Goal: Task Accomplishment & Management: Use online tool/utility

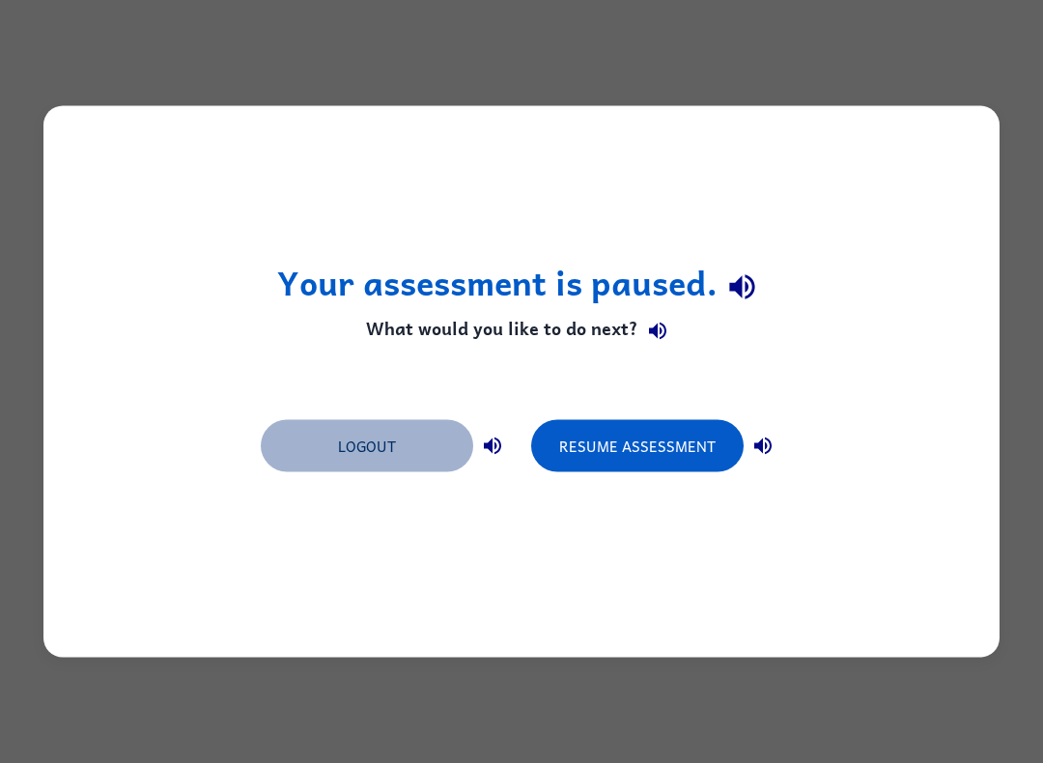
click at [377, 438] on button "Logout" at bounding box center [367, 446] width 212 height 52
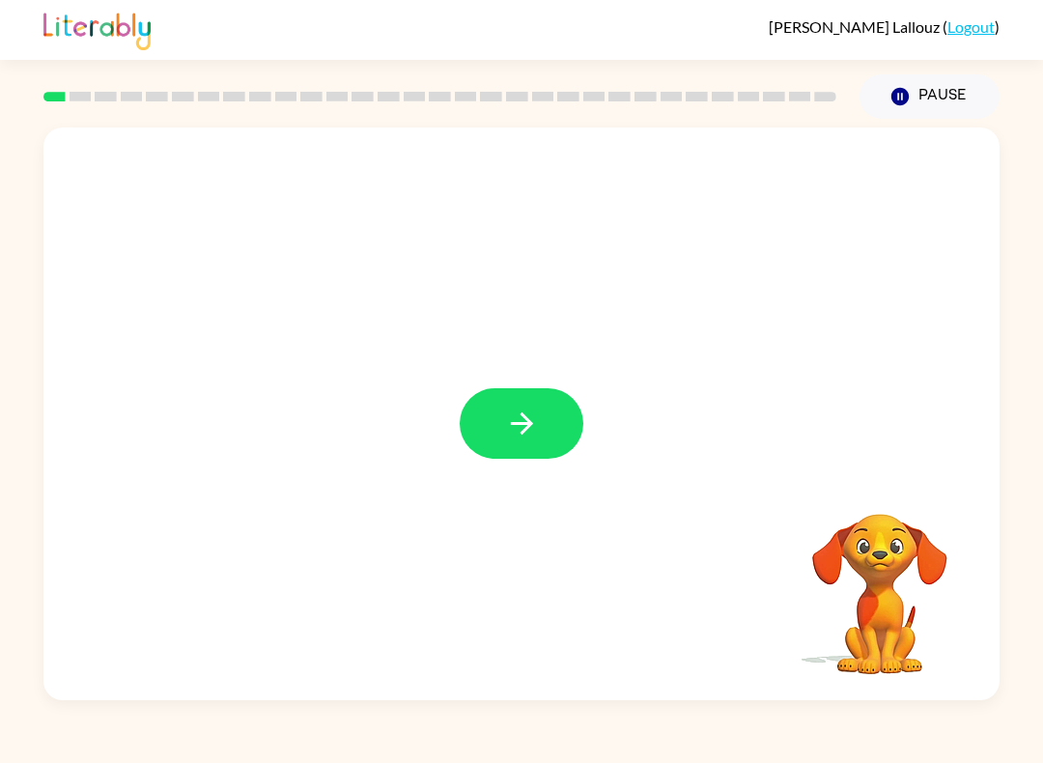
click at [519, 396] on button "button" at bounding box center [522, 423] width 124 height 70
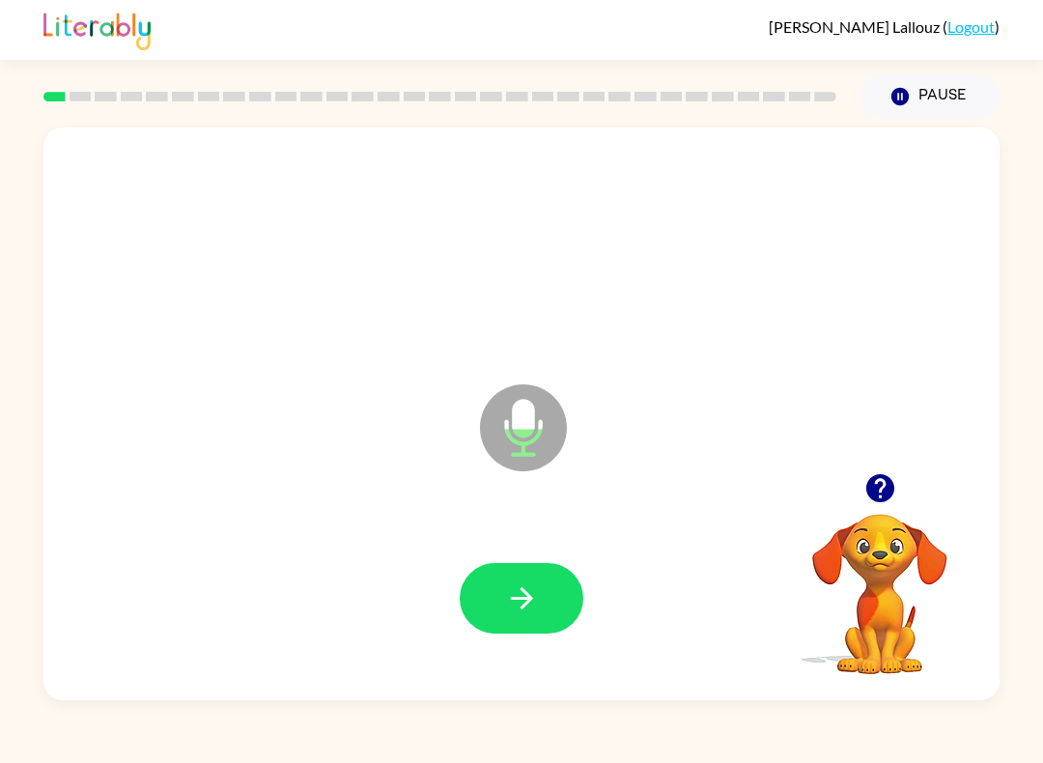
click at [534, 583] on icon "button" at bounding box center [522, 598] width 34 height 34
click at [527, 437] on icon "Microphone The Microphone is here when it is your turn to talk" at bounding box center [620, 451] width 290 height 145
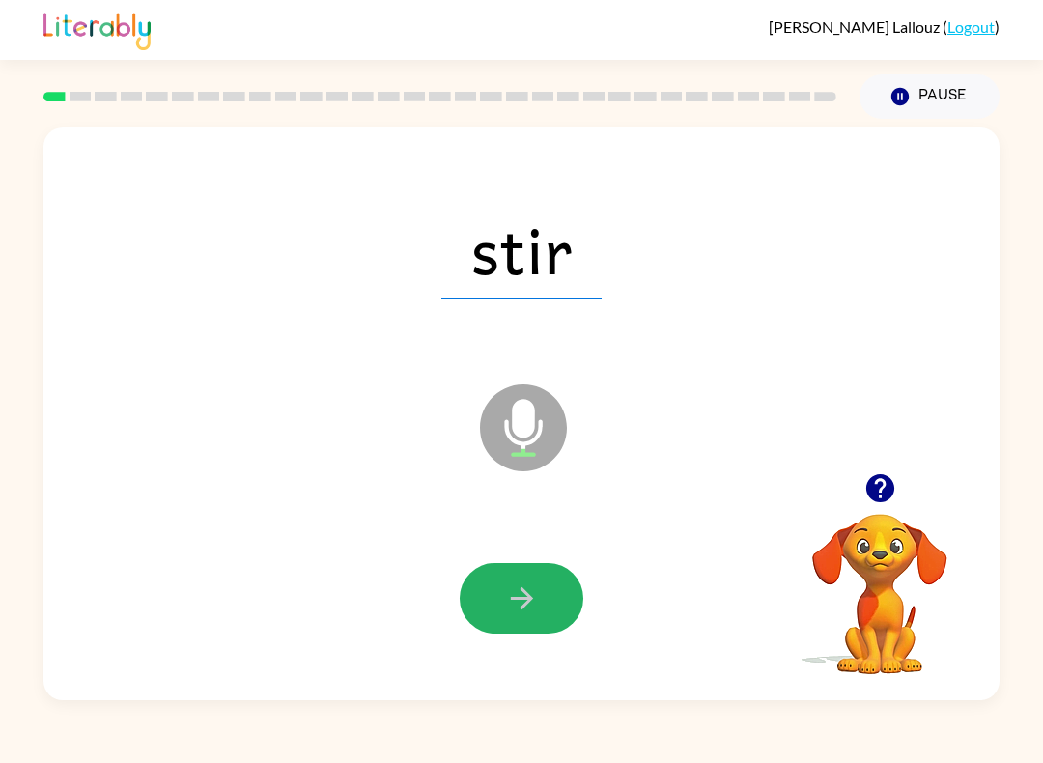
click at [544, 612] on button "button" at bounding box center [522, 598] width 124 height 70
click at [557, 568] on div at bounding box center [522, 598] width 124 height 70
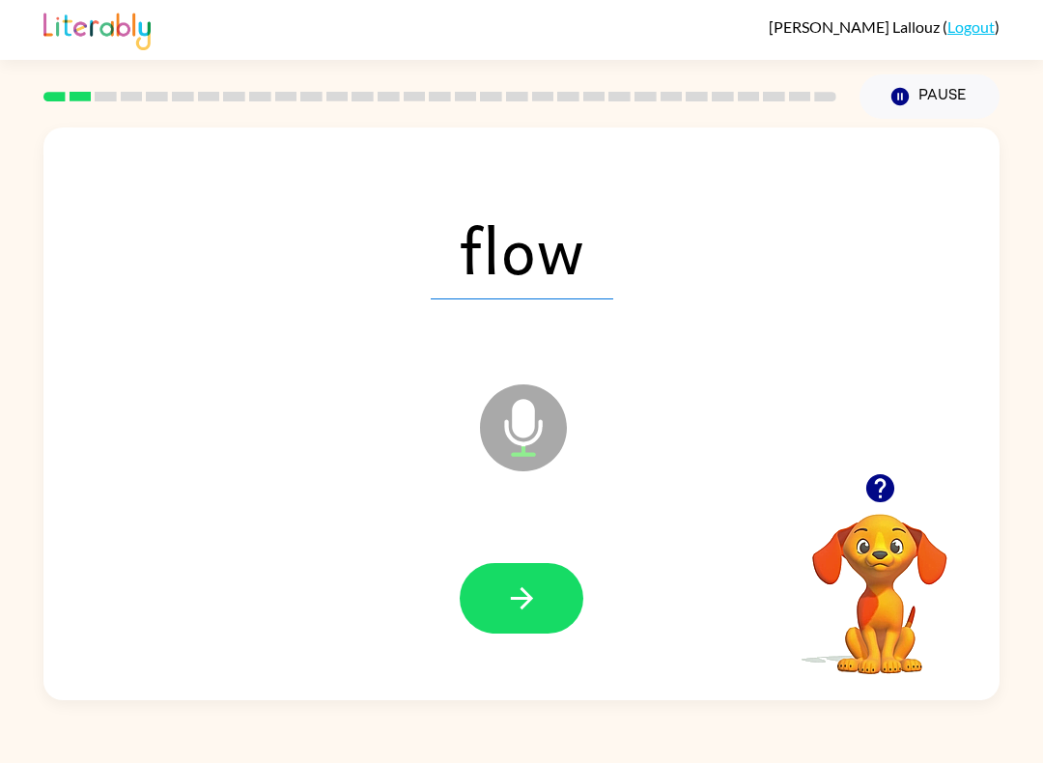
click at [504, 442] on icon at bounding box center [523, 427] width 87 height 87
click at [532, 431] on icon "Microphone The Microphone is here when it is your turn to talk" at bounding box center [620, 451] width 290 height 145
click at [520, 596] on icon "button" at bounding box center [522, 598] width 34 height 34
click at [514, 428] on icon "Microphone The Microphone is here when it is your turn to talk" at bounding box center [620, 451] width 290 height 145
click at [523, 434] on icon "Microphone The Microphone is here when it is your turn to talk" at bounding box center [620, 451] width 290 height 145
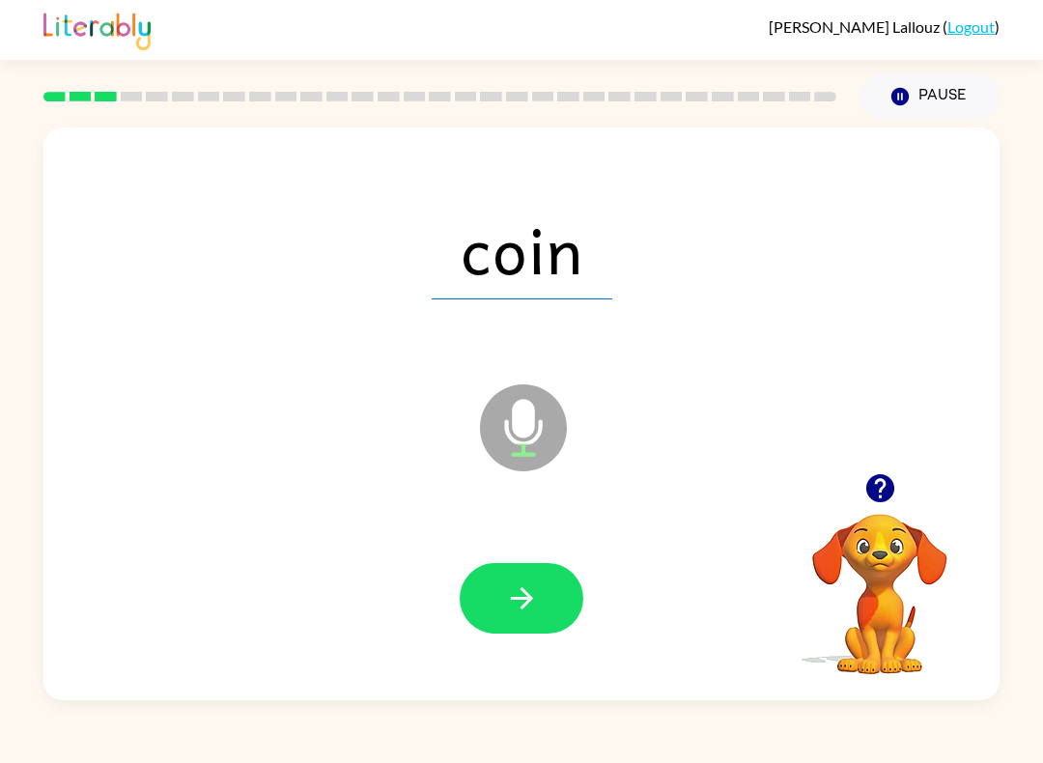
click at [520, 617] on button "button" at bounding box center [522, 598] width 124 height 70
click at [532, 589] on div at bounding box center [522, 598] width 124 height 70
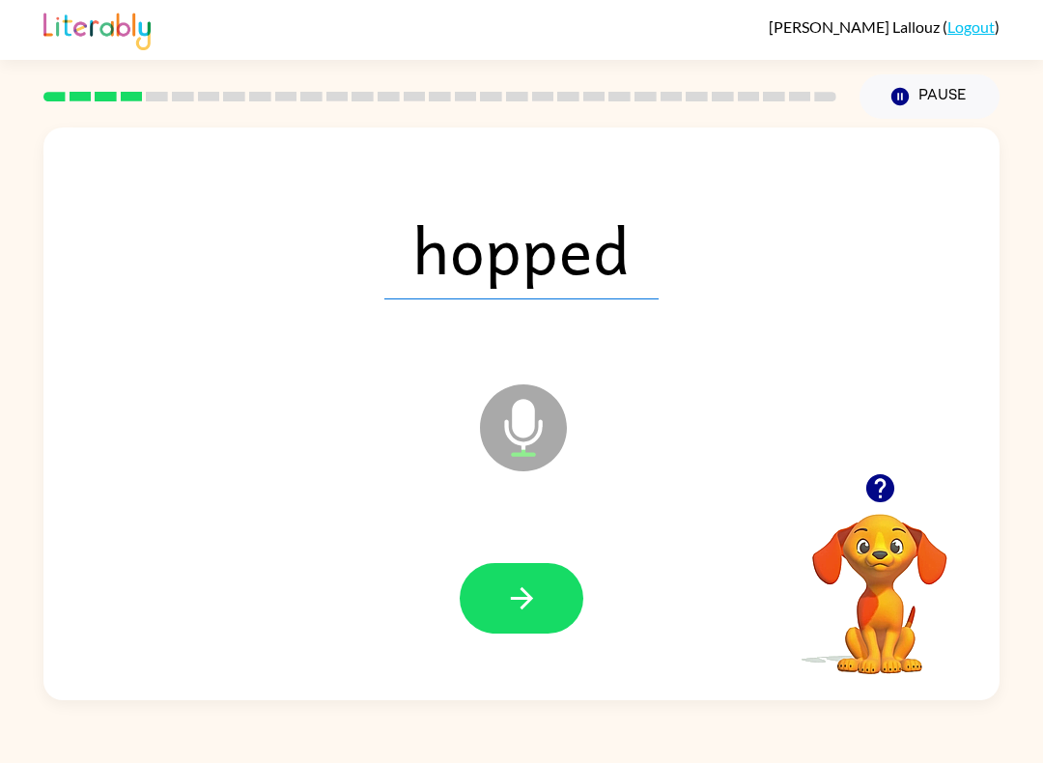
click at [528, 430] on icon "Microphone The Microphone is here when it is your turn to talk" at bounding box center [620, 451] width 290 height 145
click at [517, 583] on icon "button" at bounding box center [522, 598] width 34 height 34
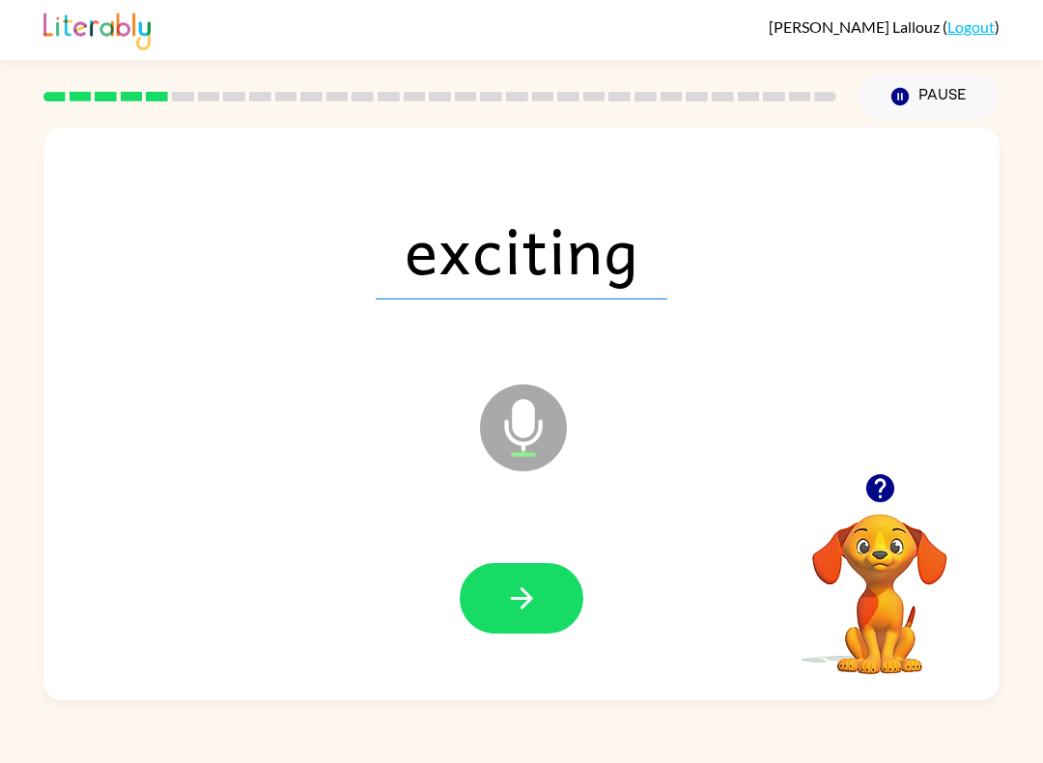
click at [542, 404] on icon at bounding box center [523, 427] width 87 height 87
click at [523, 596] on icon "button" at bounding box center [522, 598] width 34 height 34
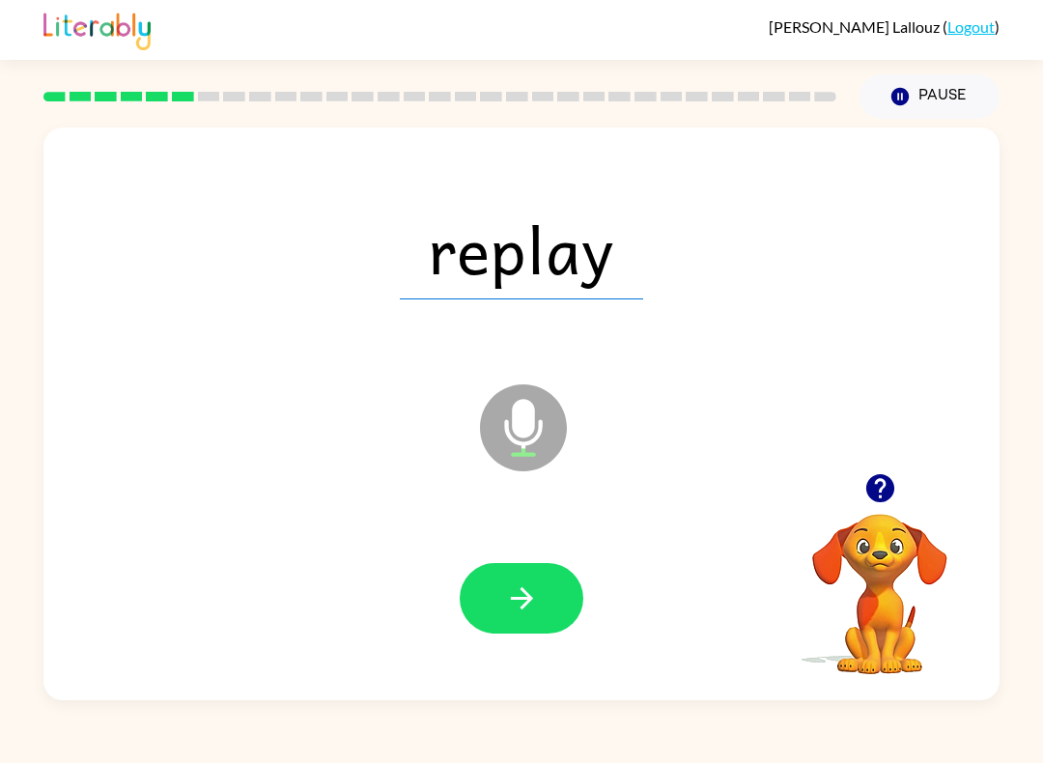
click at [510, 464] on icon at bounding box center [523, 427] width 87 height 87
click at [535, 578] on button "button" at bounding box center [522, 598] width 124 height 70
click at [529, 438] on icon at bounding box center [523, 427] width 87 height 87
click at [530, 603] on icon "button" at bounding box center [522, 598] width 34 height 34
click at [509, 580] on button "button" at bounding box center [522, 598] width 124 height 70
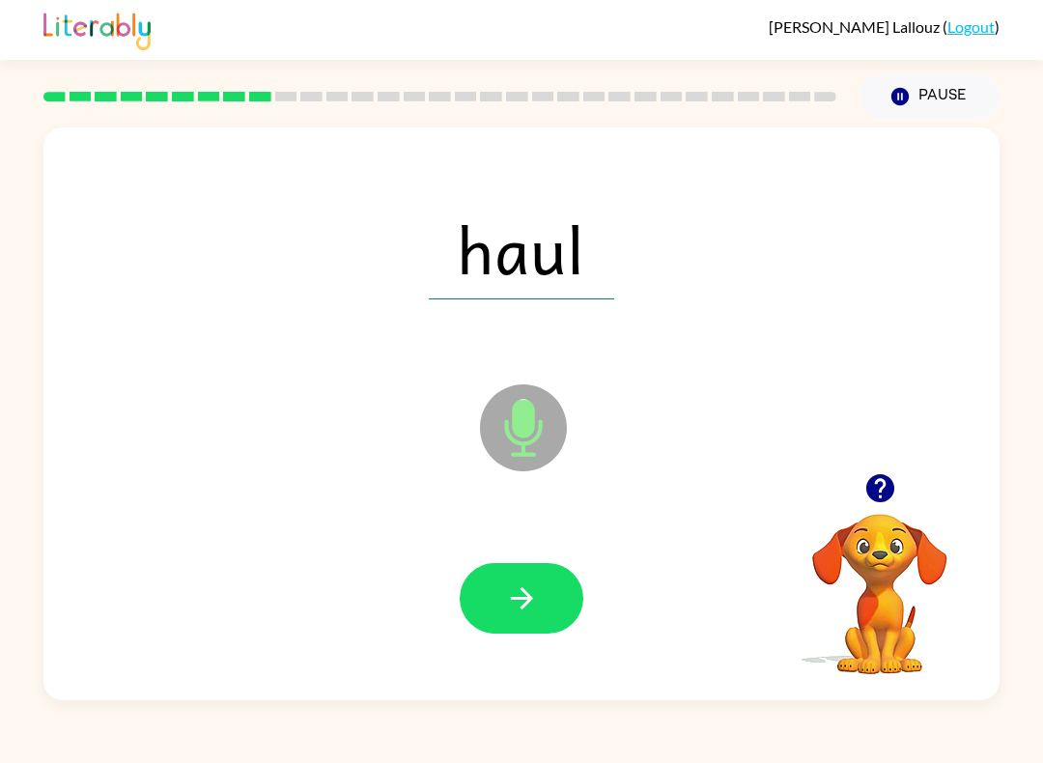
click at [530, 586] on icon "button" at bounding box center [522, 598] width 34 height 34
click at [500, 600] on button "button" at bounding box center [522, 598] width 124 height 70
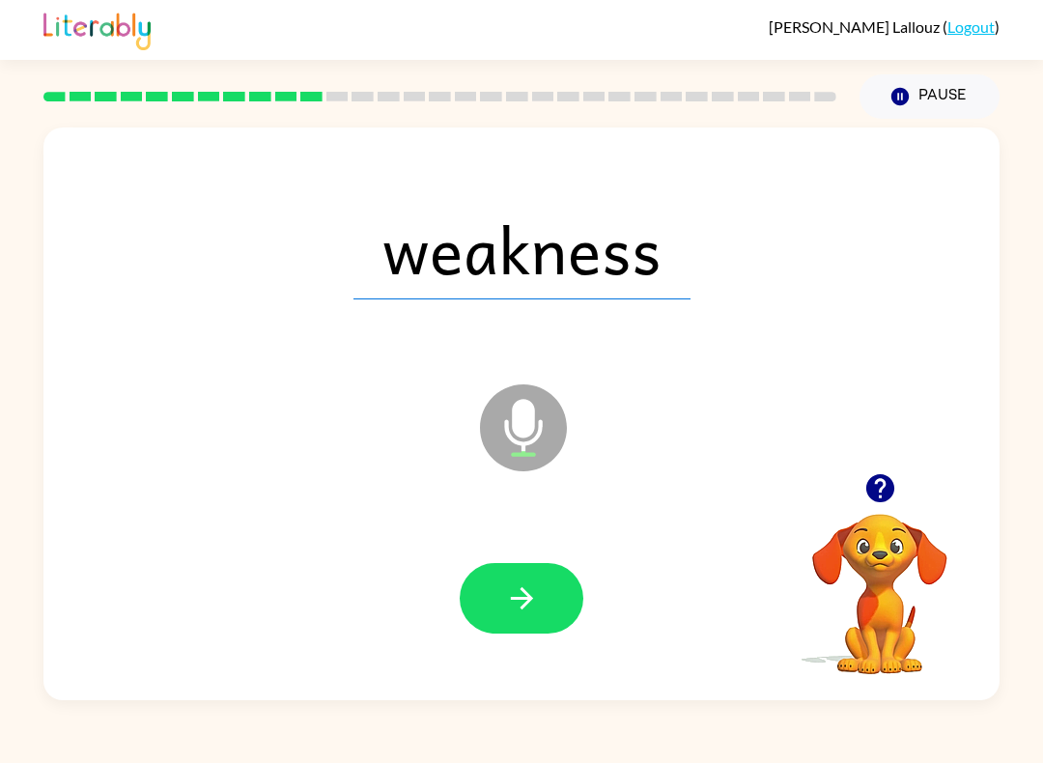
click at [512, 629] on button "button" at bounding box center [522, 598] width 124 height 70
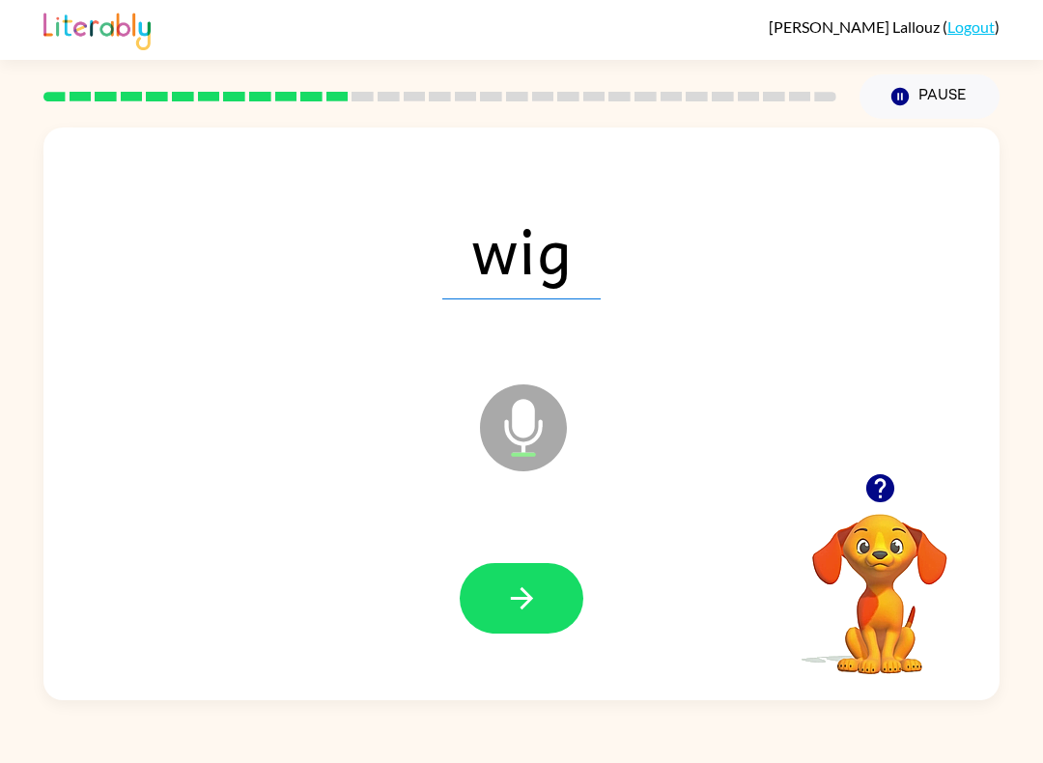
click at [518, 618] on button "button" at bounding box center [522, 598] width 124 height 70
click at [524, 631] on button "button" at bounding box center [522, 598] width 124 height 70
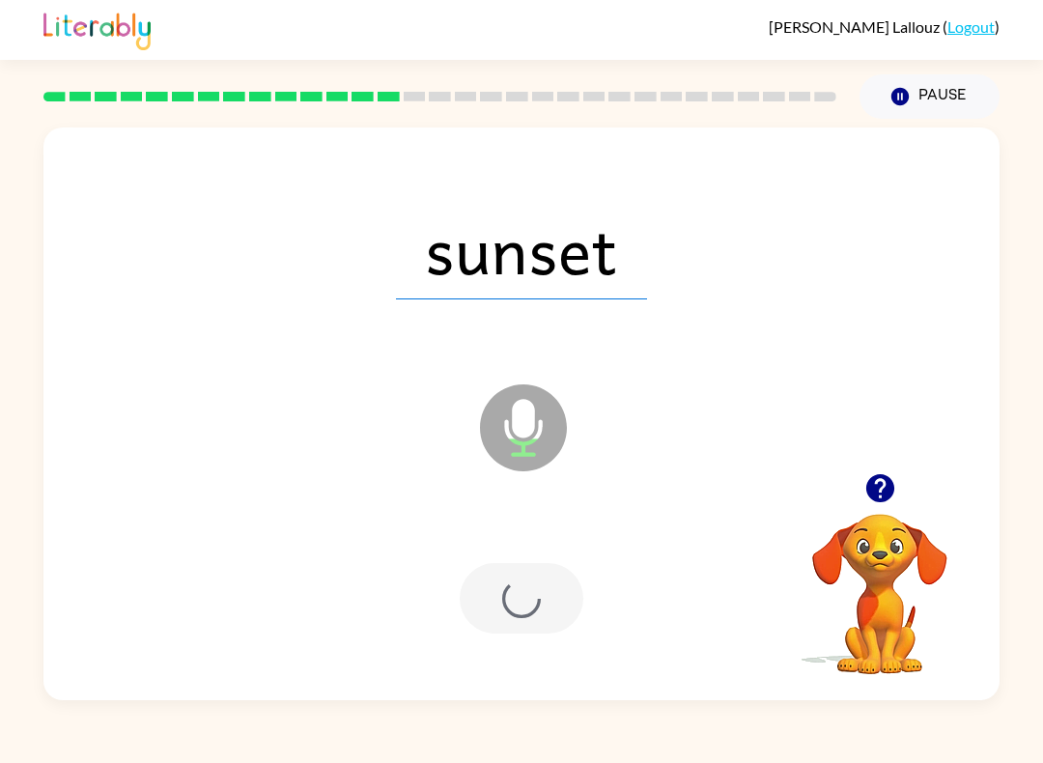
click at [535, 576] on div at bounding box center [522, 598] width 124 height 70
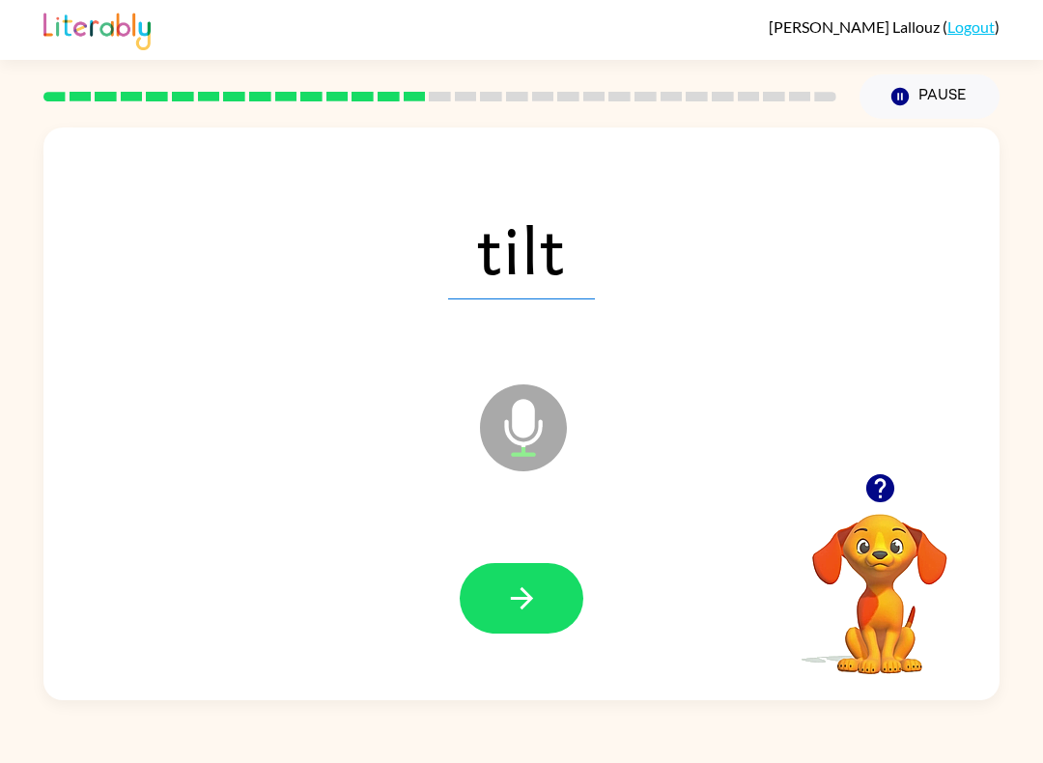
click at [536, 607] on icon "button" at bounding box center [522, 598] width 34 height 34
click at [546, 601] on button "button" at bounding box center [522, 598] width 124 height 70
click at [518, 600] on icon "button" at bounding box center [521, 598] width 22 height 22
click at [531, 601] on icon "button" at bounding box center [522, 598] width 34 height 34
click at [535, 603] on icon "button" at bounding box center [522, 598] width 34 height 34
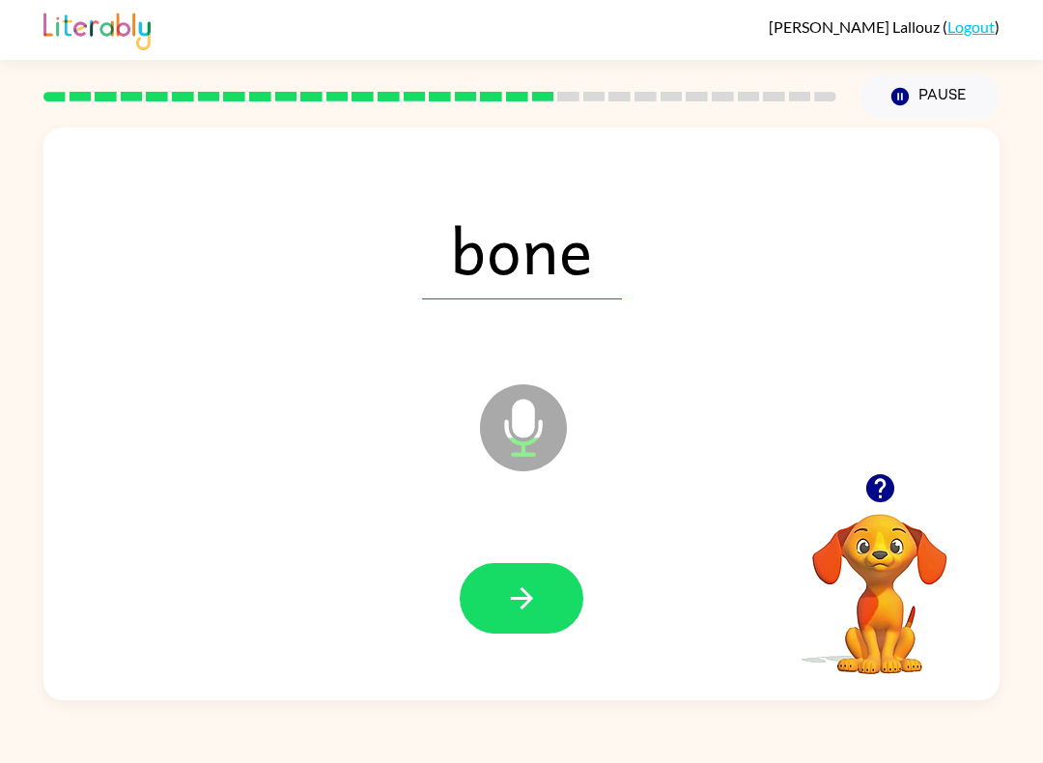
click at [542, 610] on button "button" at bounding box center [522, 598] width 124 height 70
click at [531, 603] on icon "button" at bounding box center [522, 598] width 34 height 34
click at [500, 631] on button "button" at bounding box center [522, 598] width 124 height 70
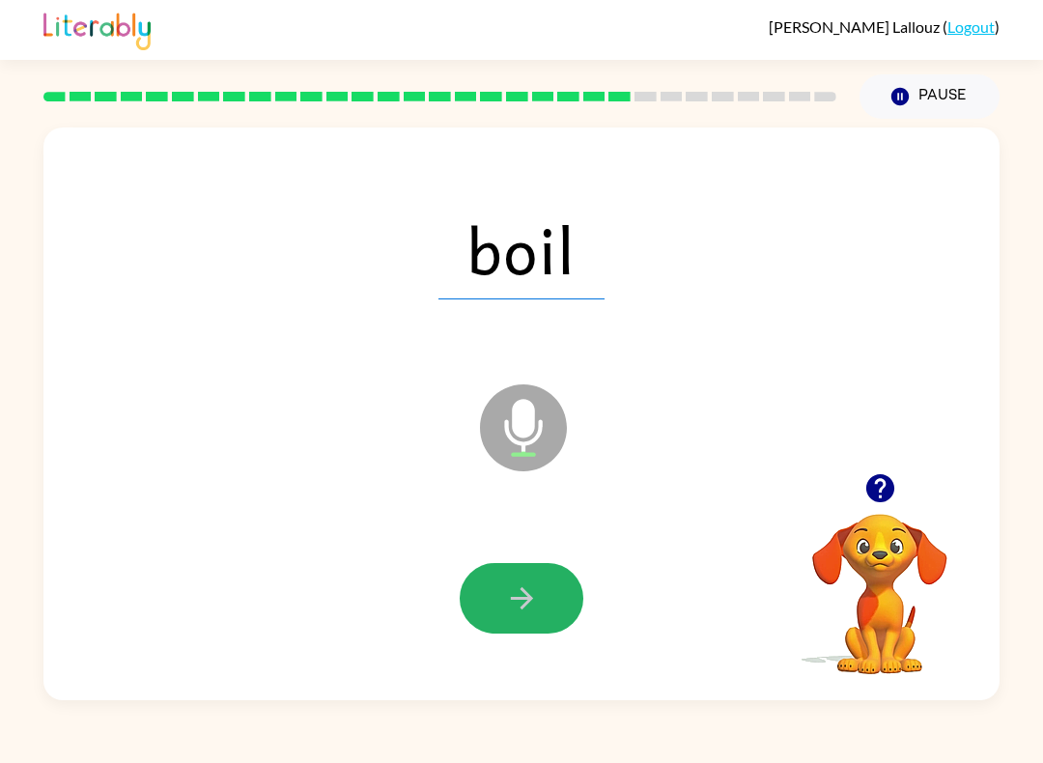
click at [515, 604] on icon "button" at bounding box center [522, 598] width 34 height 34
click at [532, 611] on icon "button" at bounding box center [522, 598] width 34 height 34
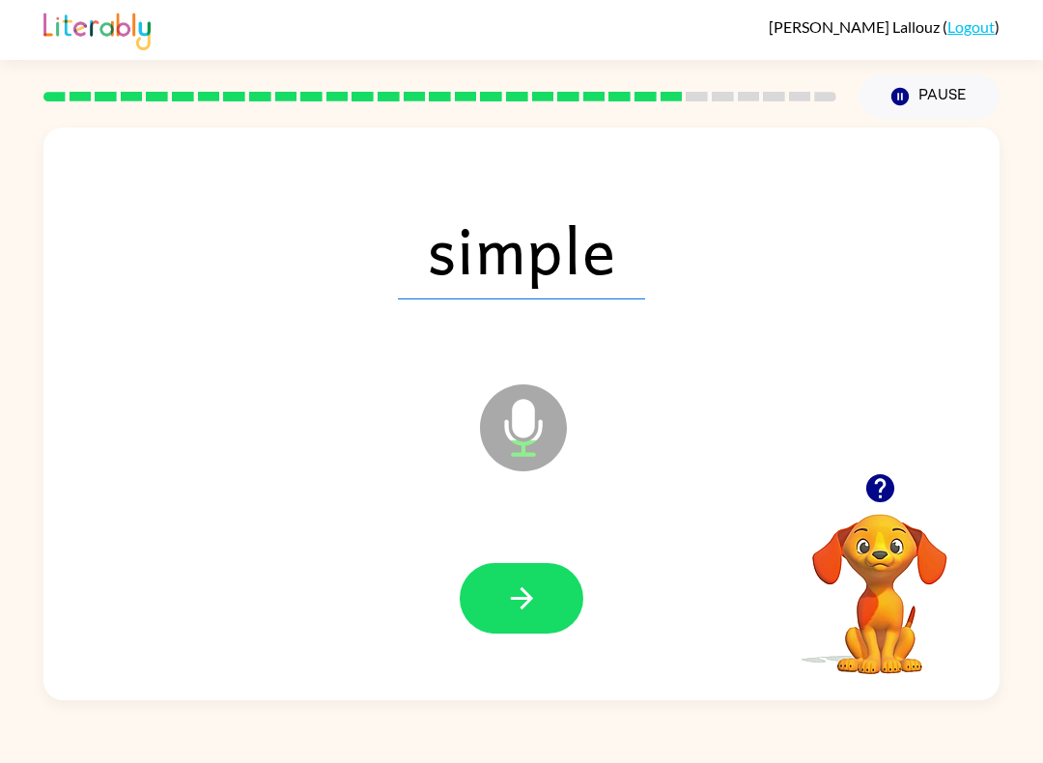
click at [580, 593] on button "button" at bounding box center [522, 598] width 124 height 70
click at [586, 600] on div at bounding box center [521, 598] width 917 height 165
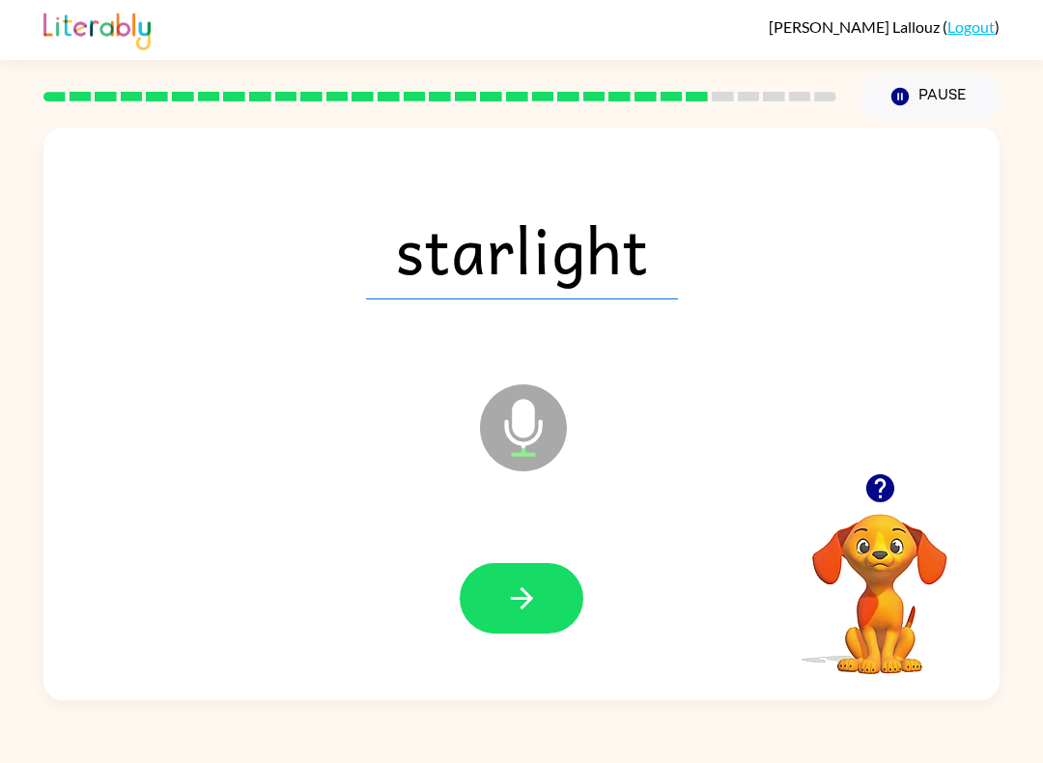
click at [543, 617] on button "button" at bounding box center [522, 598] width 124 height 70
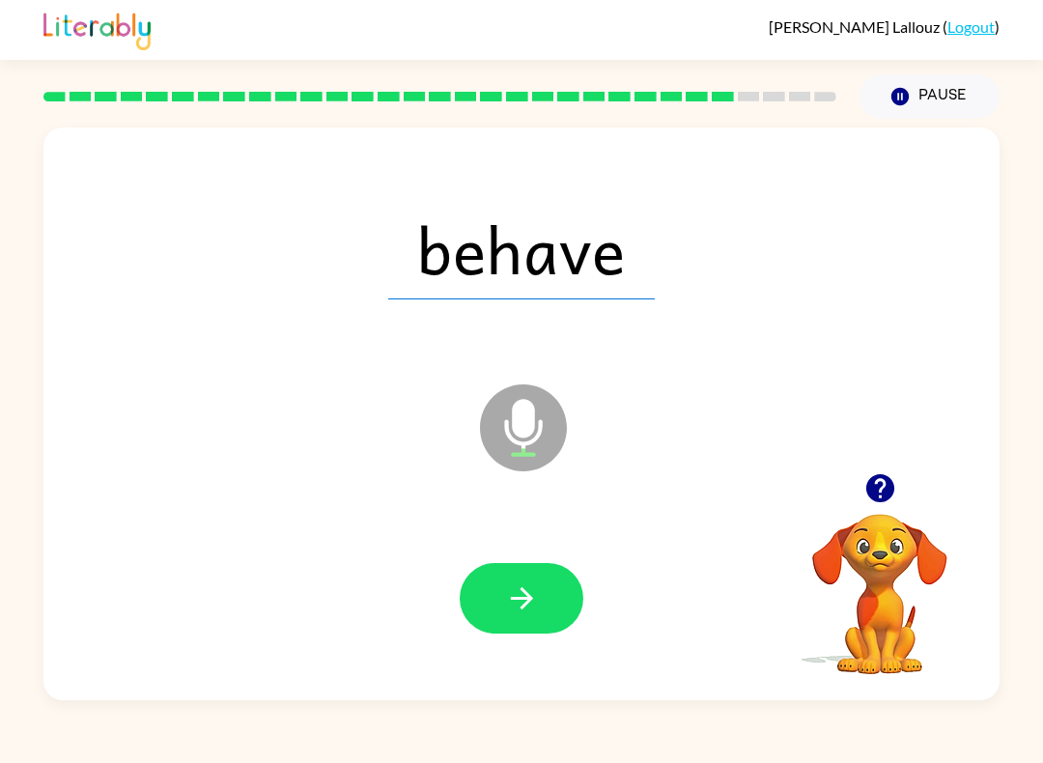
click at [546, 612] on button "button" at bounding box center [522, 598] width 124 height 70
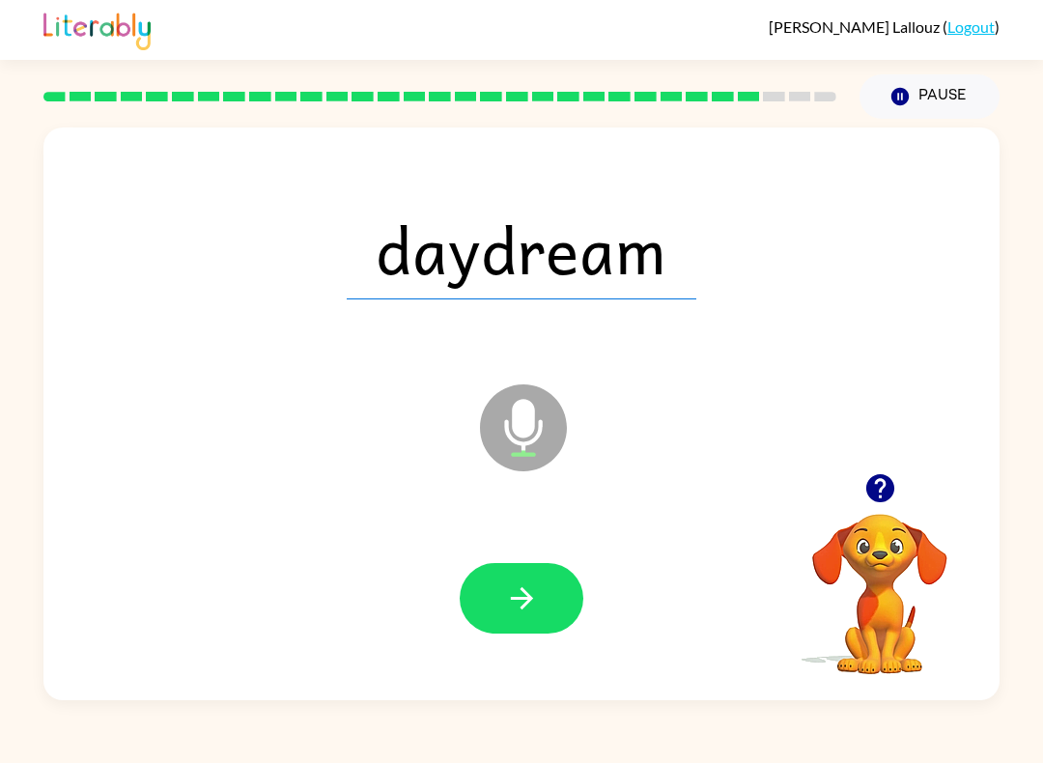
click at [506, 621] on button "button" at bounding box center [522, 598] width 124 height 70
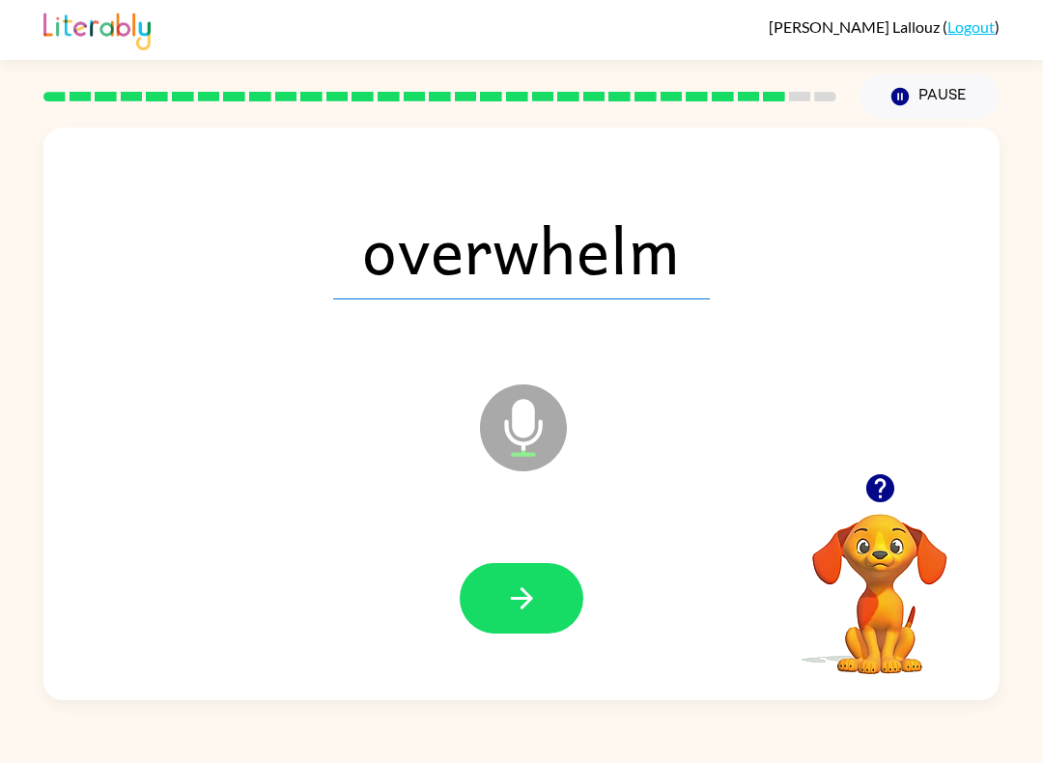
click at [521, 585] on icon "button" at bounding box center [522, 598] width 34 height 34
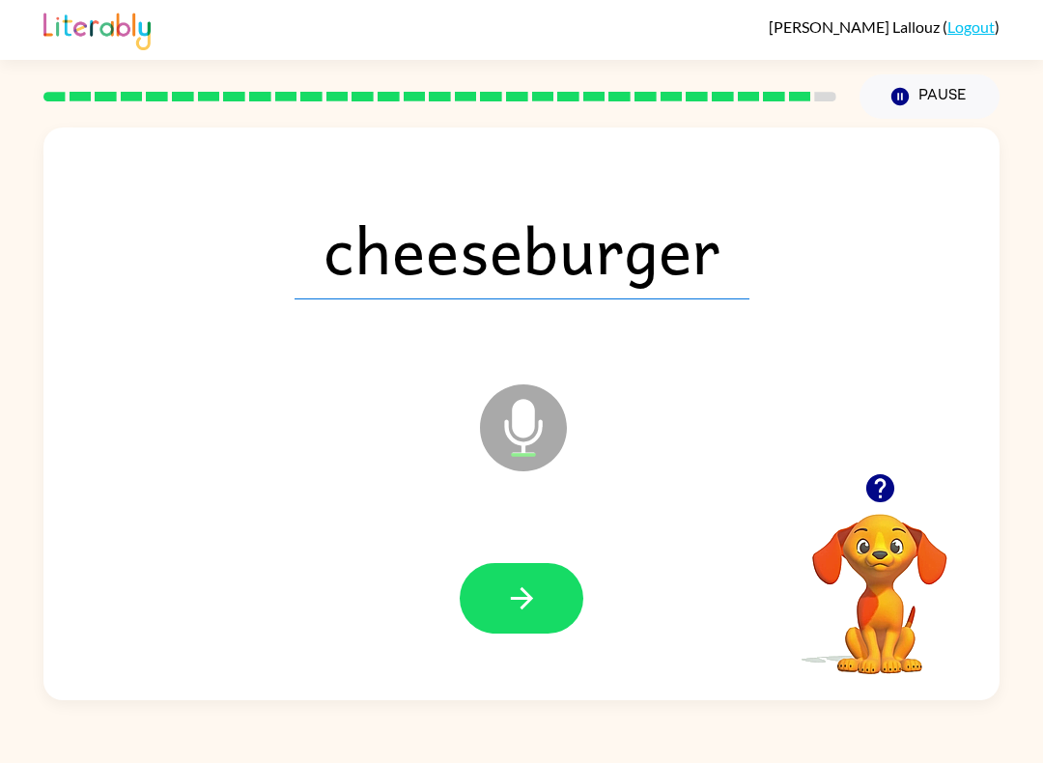
click at [541, 669] on div at bounding box center [521, 598] width 917 height 165
click at [535, 600] on icon "button" at bounding box center [522, 598] width 34 height 34
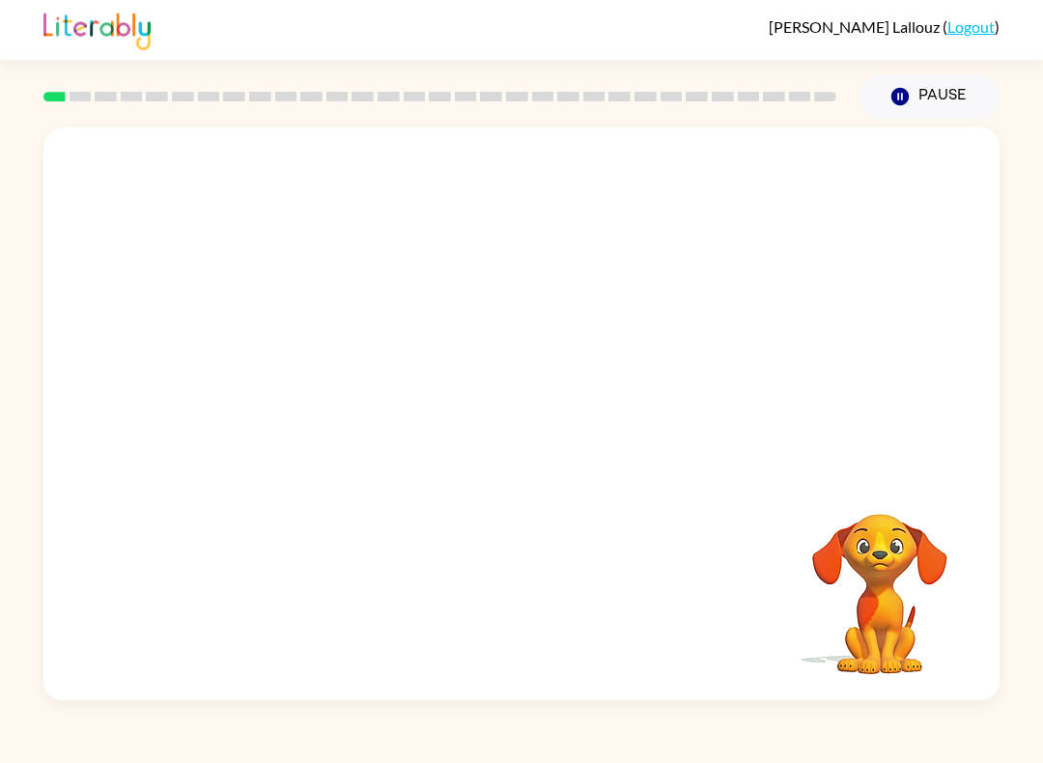
click at [460, 321] on video "Your browser must support playing .mp4 files to use Literably. Please try using…" at bounding box center [521, 300] width 956 height 346
click at [461, 330] on video "Your browser must support playing .mp4 files to use Literably. Please try using…" at bounding box center [521, 300] width 956 height 346
click at [585, 381] on video "Your browser must support playing .mp4 files to use Literably. Please try using…" at bounding box center [521, 300] width 956 height 346
click at [636, 315] on video "Your browser must support playing .mp4 files to use Literably. Please try using…" at bounding box center [521, 300] width 956 height 346
click at [517, 412] on div at bounding box center [522, 423] width 124 height 70
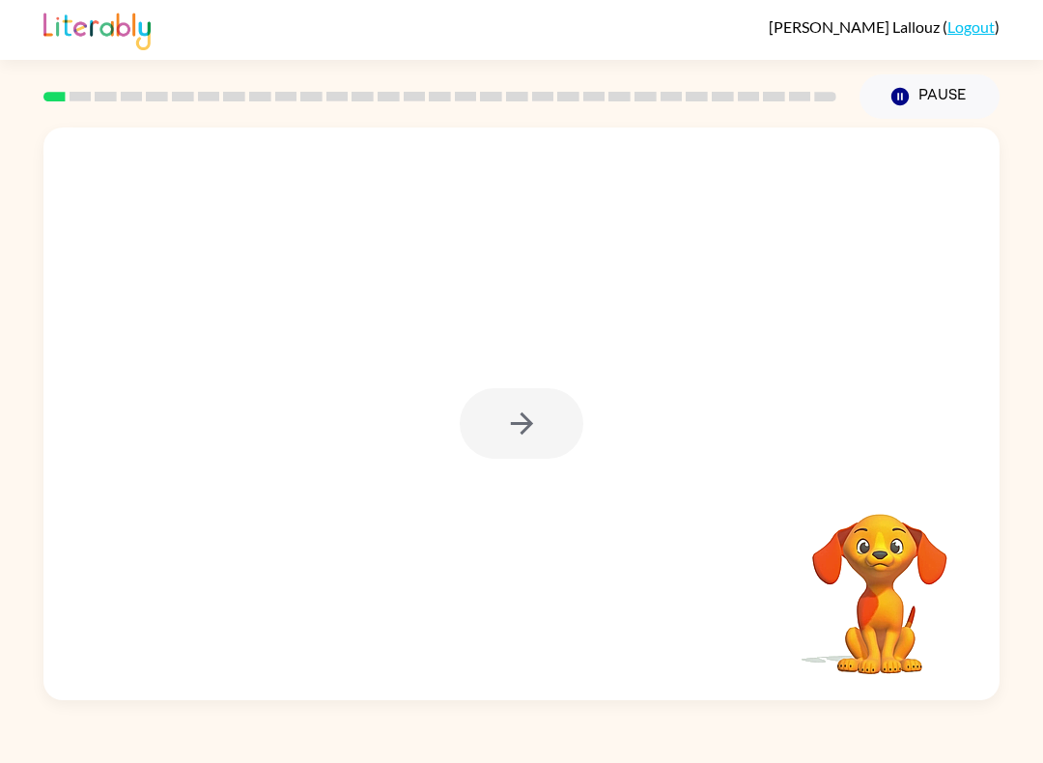
click at [516, 441] on div at bounding box center [522, 423] width 124 height 70
click at [512, 455] on div at bounding box center [522, 423] width 124 height 70
click at [513, 438] on div at bounding box center [522, 423] width 124 height 70
click at [501, 422] on button "button" at bounding box center [522, 423] width 124 height 70
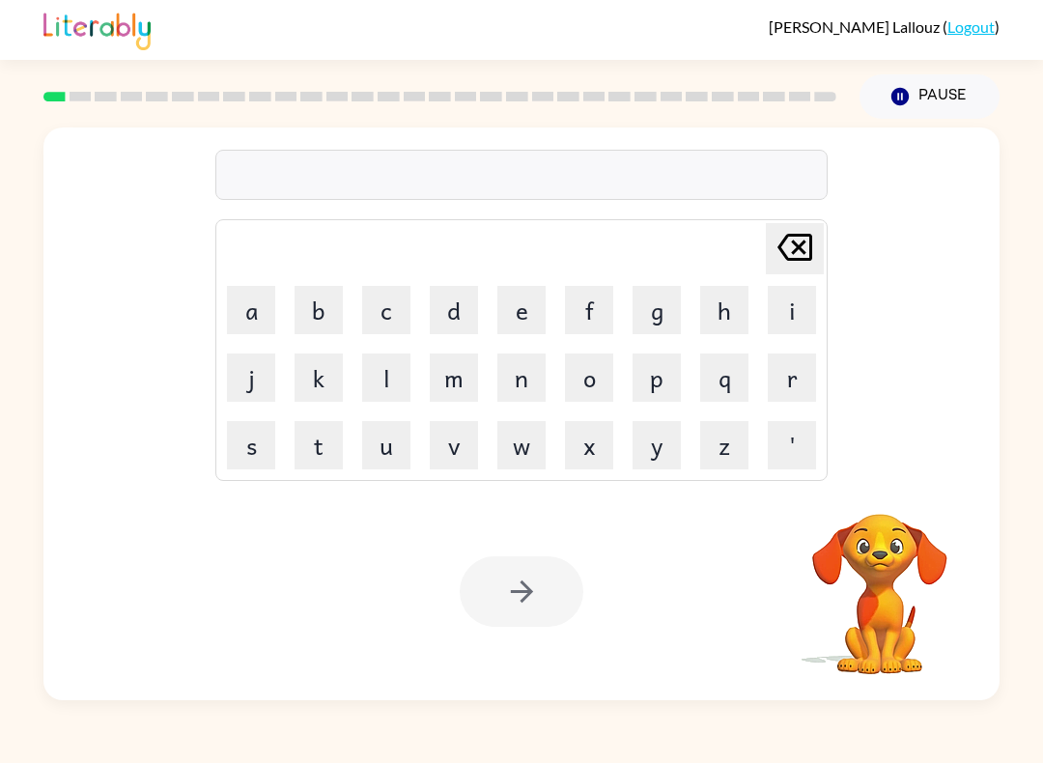
click at [656, 379] on button "p" at bounding box center [656, 377] width 48 height 48
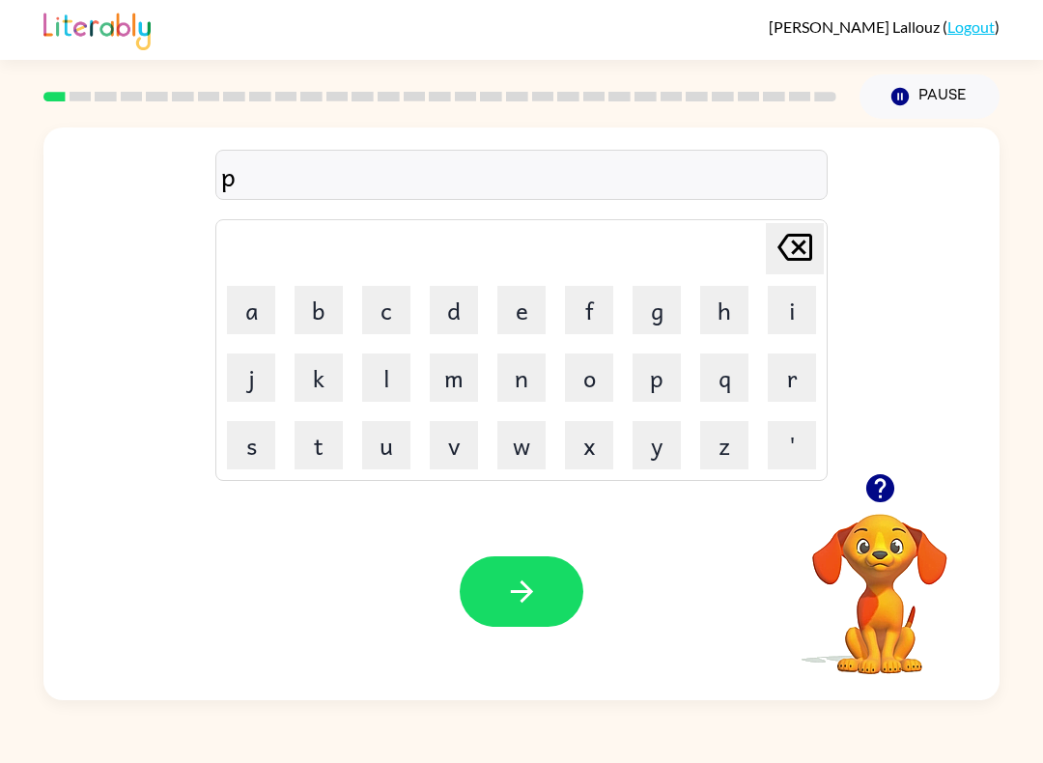
click at [240, 309] on button "a" at bounding box center [251, 310] width 48 height 48
click at [457, 312] on button "d" at bounding box center [454, 310] width 48 height 48
click at [533, 603] on icon "button" at bounding box center [522, 591] width 34 height 34
click at [664, 380] on button "p" at bounding box center [656, 377] width 48 height 48
click at [250, 322] on button "a" at bounding box center [251, 310] width 48 height 48
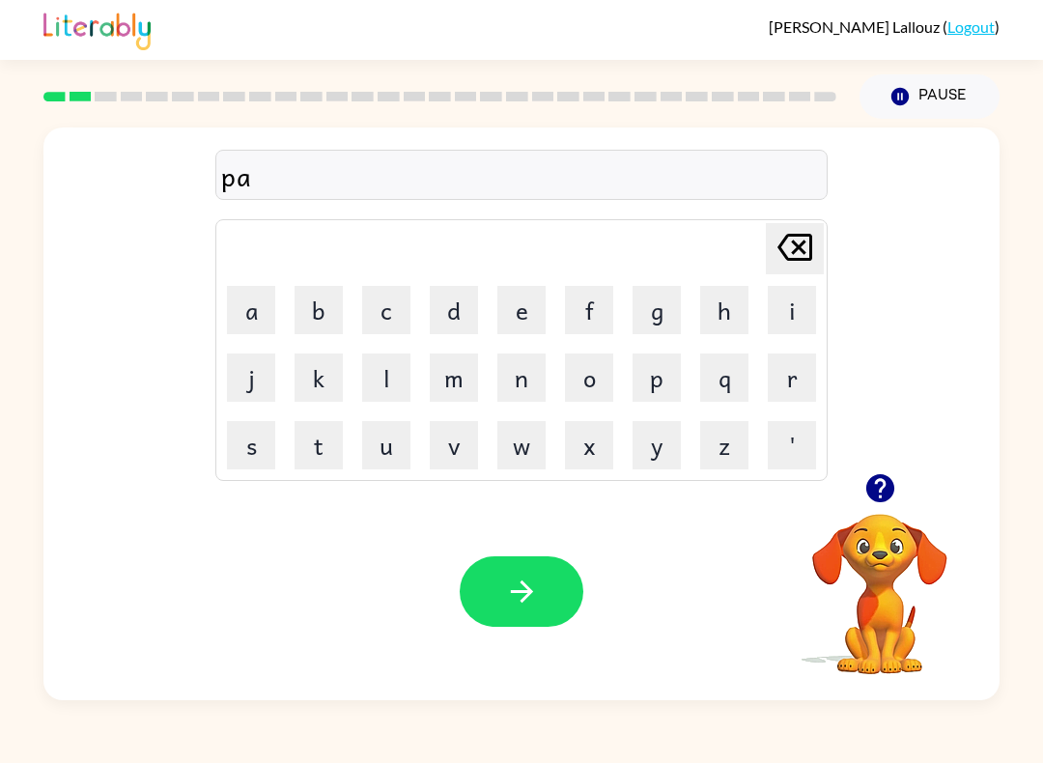
click at [534, 448] on button "w" at bounding box center [521, 445] width 48 height 48
click at [517, 571] on button "button" at bounding box center [522, 591] width 124 height 70
click at [528, 381] on button "n" at bounding box center [521, 377] width 48 height 48
click at [599, 385] on button "o" at bounding box center [589, 377] width 48 height 48
click at [624, 272] on td "Delete Delete last character input" at bounding box center [521, 248] width 606 height 53
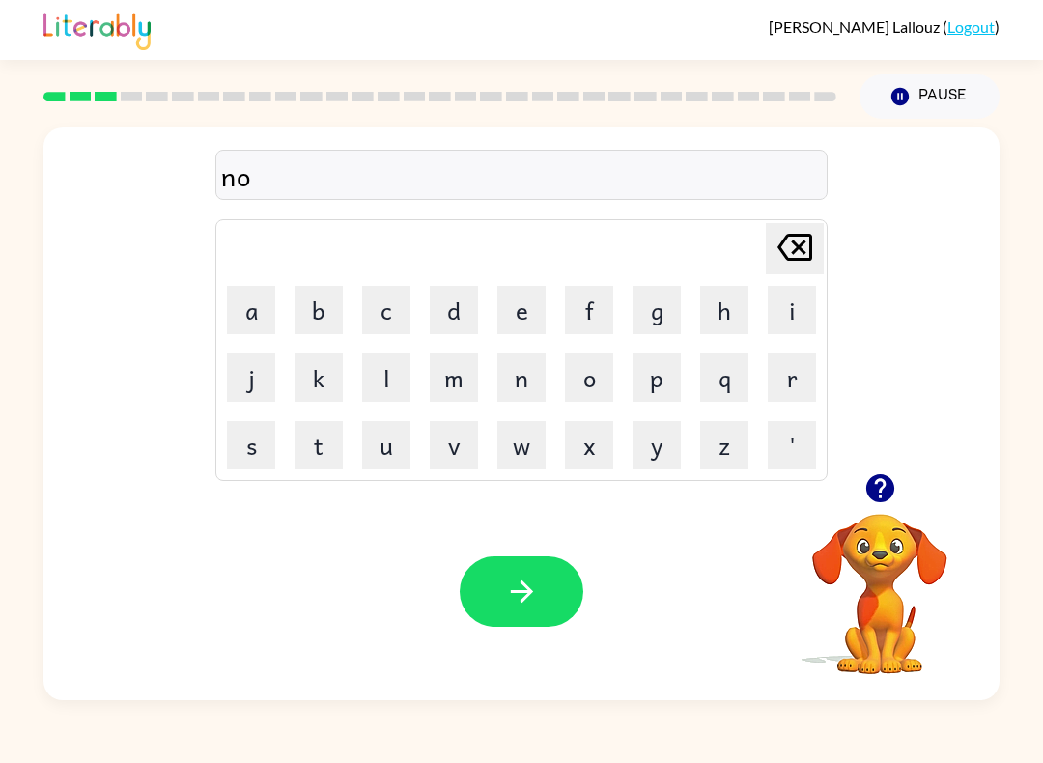
click at [531, 595] on icon "button" at bounding box center [522, 591] width 34 height 34
click at [263, 456] on button "s" at bounding box center [251, 445] width 48 height 48
click at [513, 460] on button "w" at bounding box center [521, 445] width 48 height 48
click at [772, 314] on button "i" at bounding box center [791, 310] width 48 height 48
click at [468, 372] on button "m" at bounding box center [454, 377] width 48 height 48
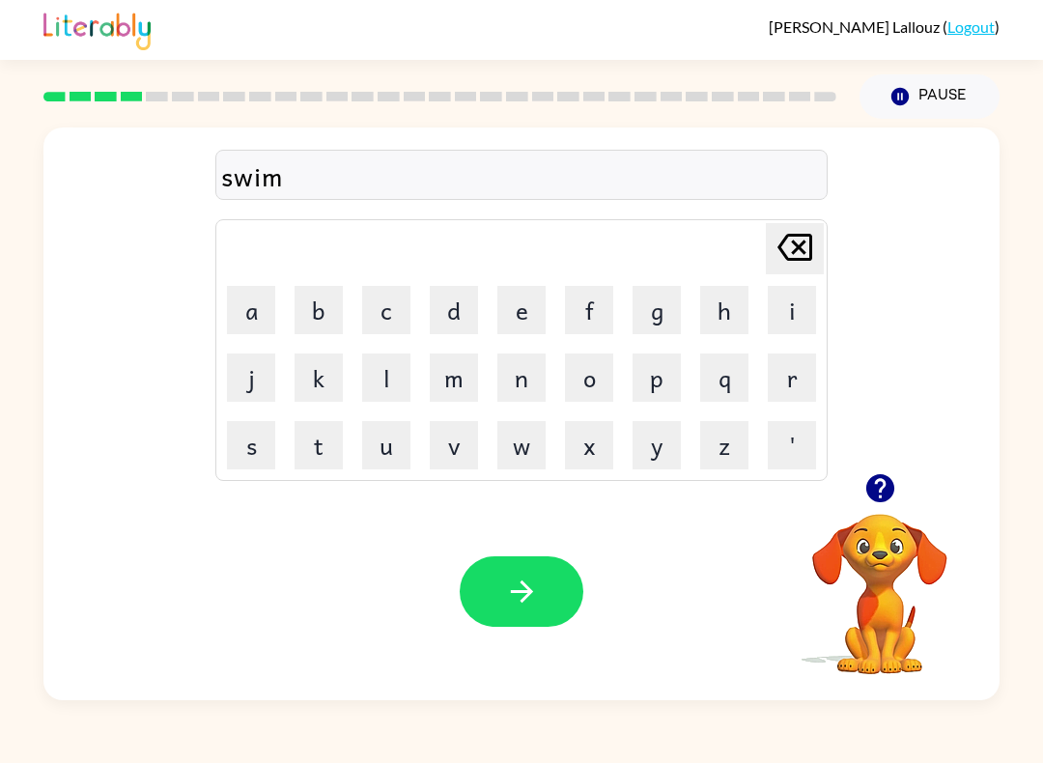
click at [505, 587] on icon "button" at bounding box center [522, 591] width 34 height 34
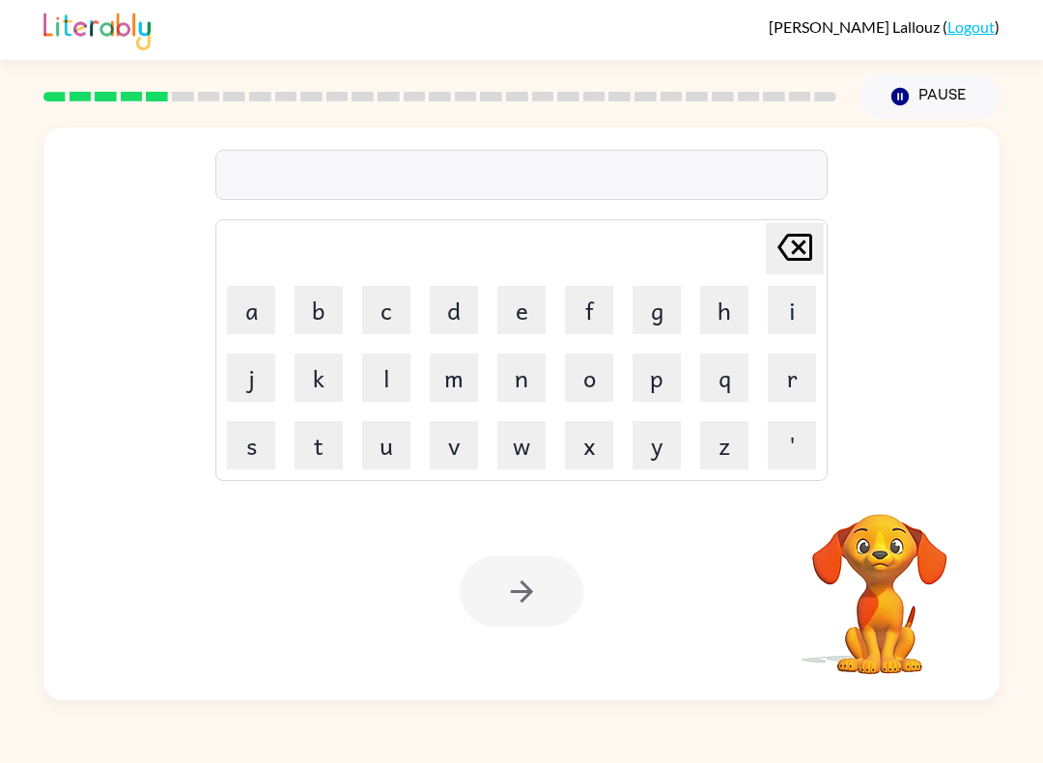
click at [246, 450] on button "s" at bounding box center [251, 445] width 48 height 48
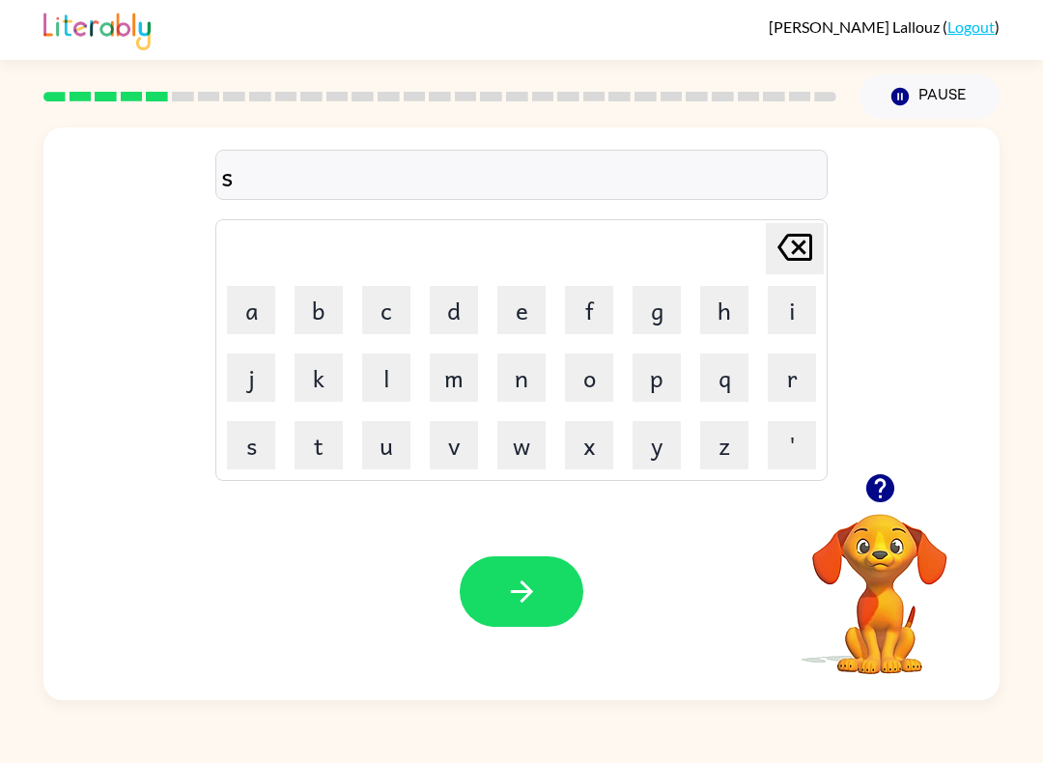
click at [309, 392] on button "k" at bounding box center [318, 377] width 48 height 48
click at [588, 378] on button "o" at bounding box center [589, 377] width 48 height 48
click at [383, 459] on button "u" at bounding box center [386, 445] width 48 height 48
click at [382, 382] on button "l" at bounding box center [386, 377] width 48 height 48
click at [534, 557] on button "button" at bounding box center [522, 591] width 124 height 70
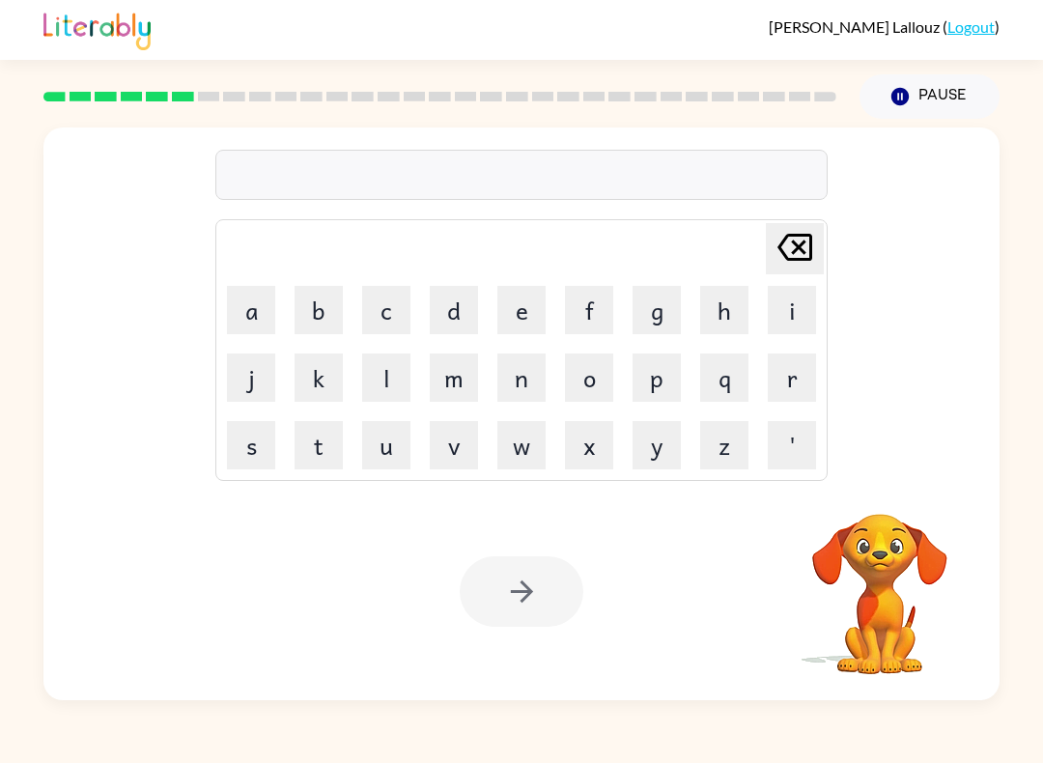
click at [263, 299] on button "a" at bounding box center [251, 310] width 48 height 48
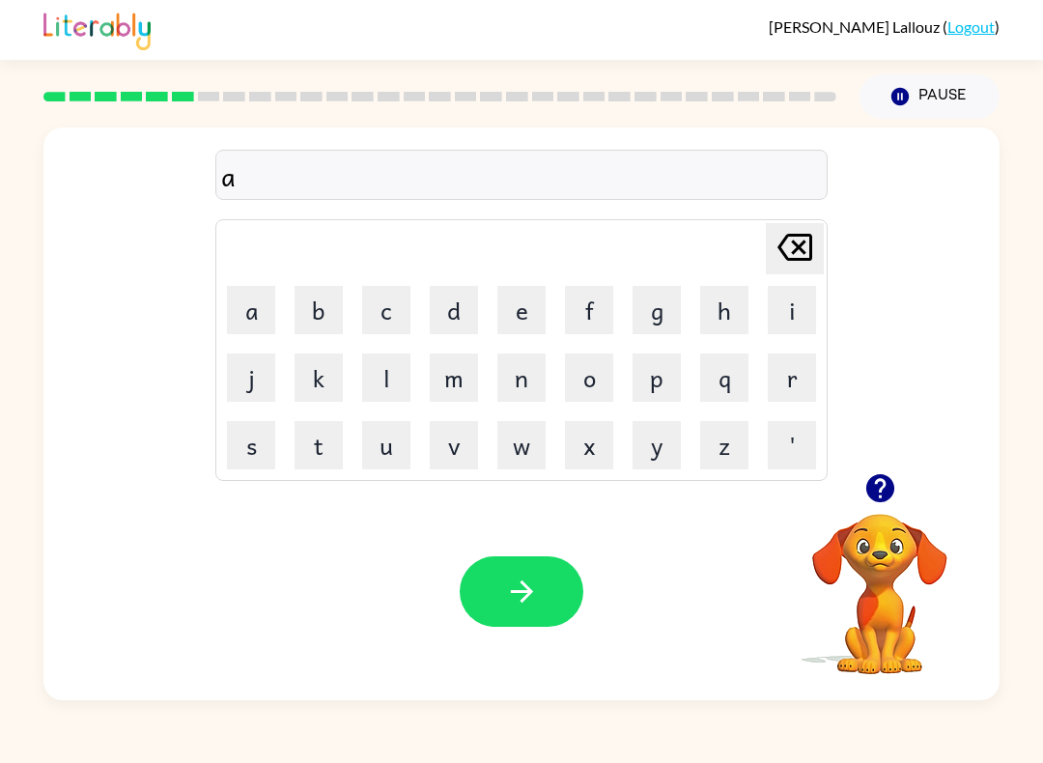
click at [510, 587] on icon "button" at bounding box center [522, 591] width 34 height 34
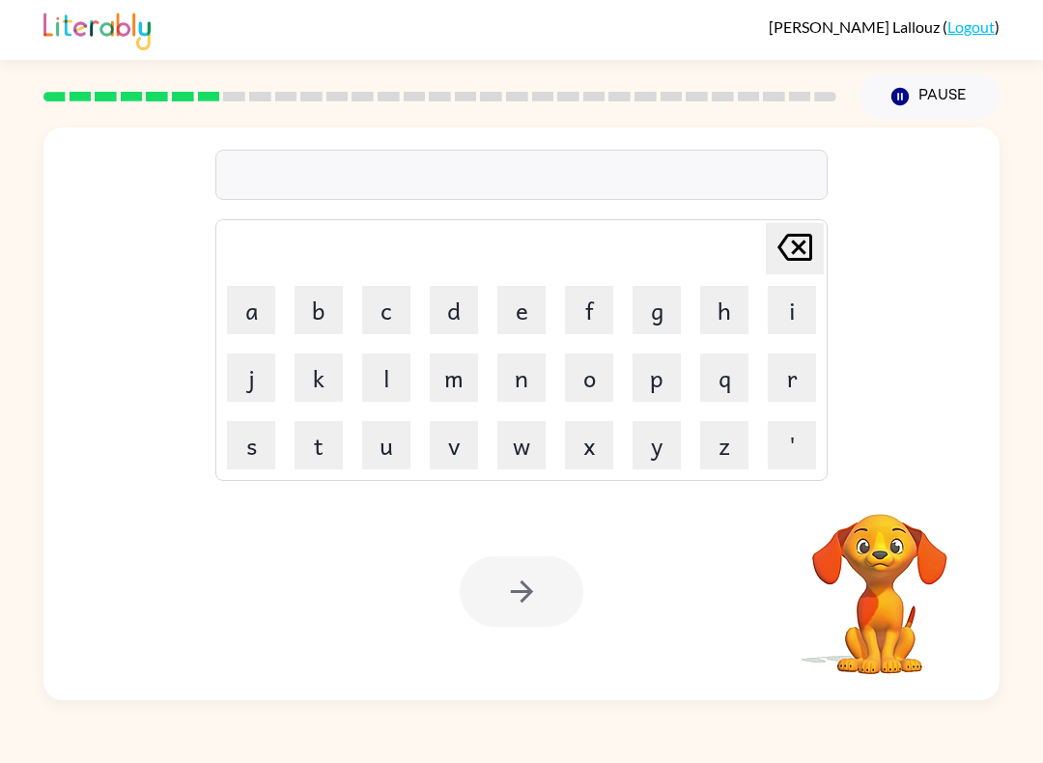
click at [259, 433] on button "s" at bounding box center [251, 445] width 48 height 48
click at [316, 395] on button "k" at bounding box center [318, 377] width 48 height 48
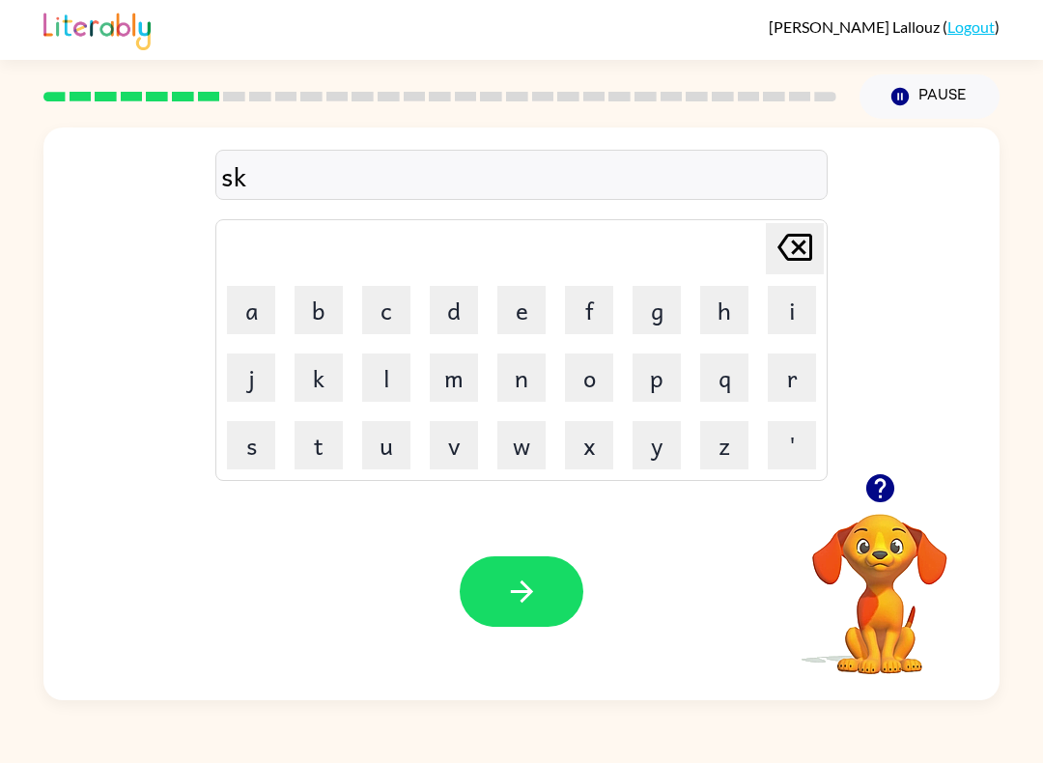
click at [513, 586] on icon "button" at bounding box center [522, 591] width 34 height 34
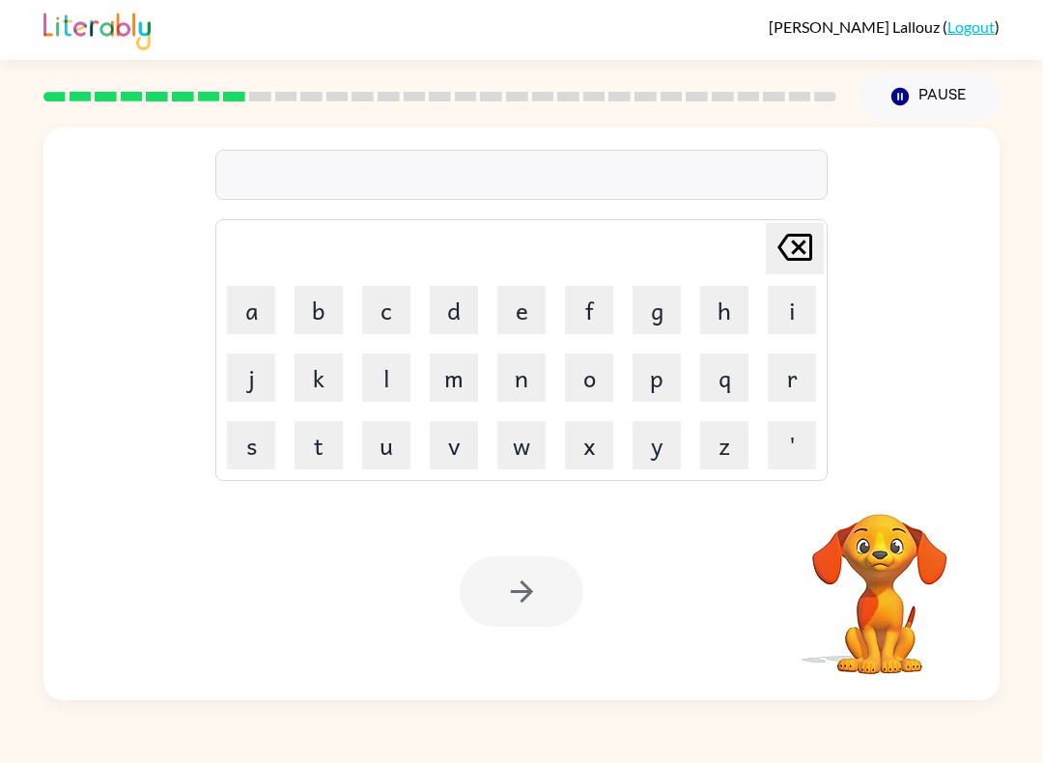
click at [532, 574] on div at bounding box center [522, 591] width 124 height 70
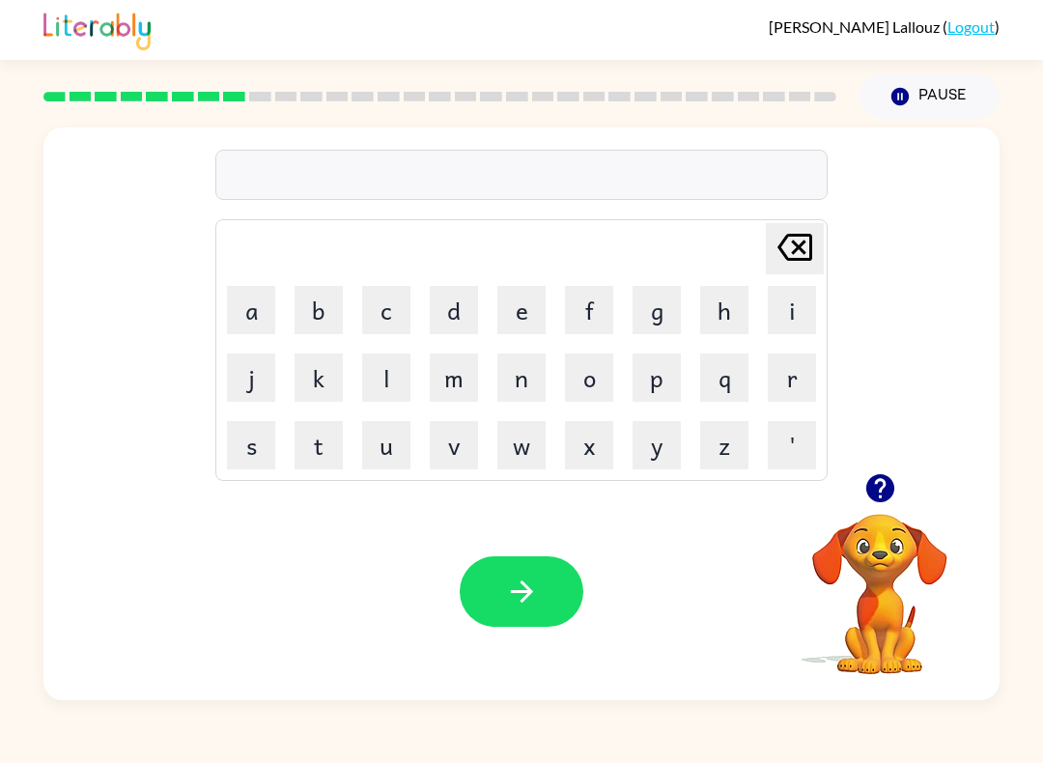
click at [541, 666] on div "Your browser must support playing .mp4 files to use Literably. Please try using…" at bounding box center [521, 591] width 956 height 217
click at [539, 597] on button "button" at bounding box center [522, 591] width 124 height 70
click at [647, 318] on button "g" at bounding box center [656, 310] width 48 height 48
click at [788, 385] on button "r" at bounding box center [791, 377] width 48 height 48
click at [246, 328] on button "a" at bounding box center [251, 310] width 48 height 48
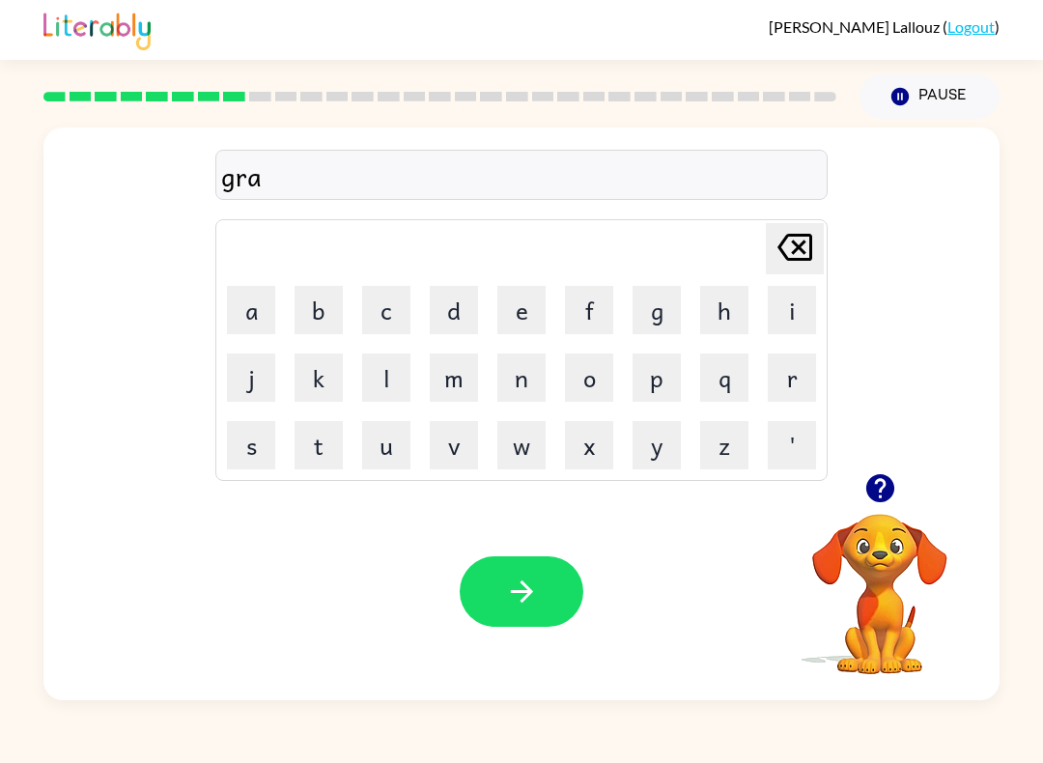
click at [590, 312] on button "f" at bounding box center [589, 310] width 48 height 48
click at [716, 316] on button "h" at bounding box center [724, 310] width 48 height 48
click at [551, 577] on button "button" at bounding box center [522, 591] width 124 height 70
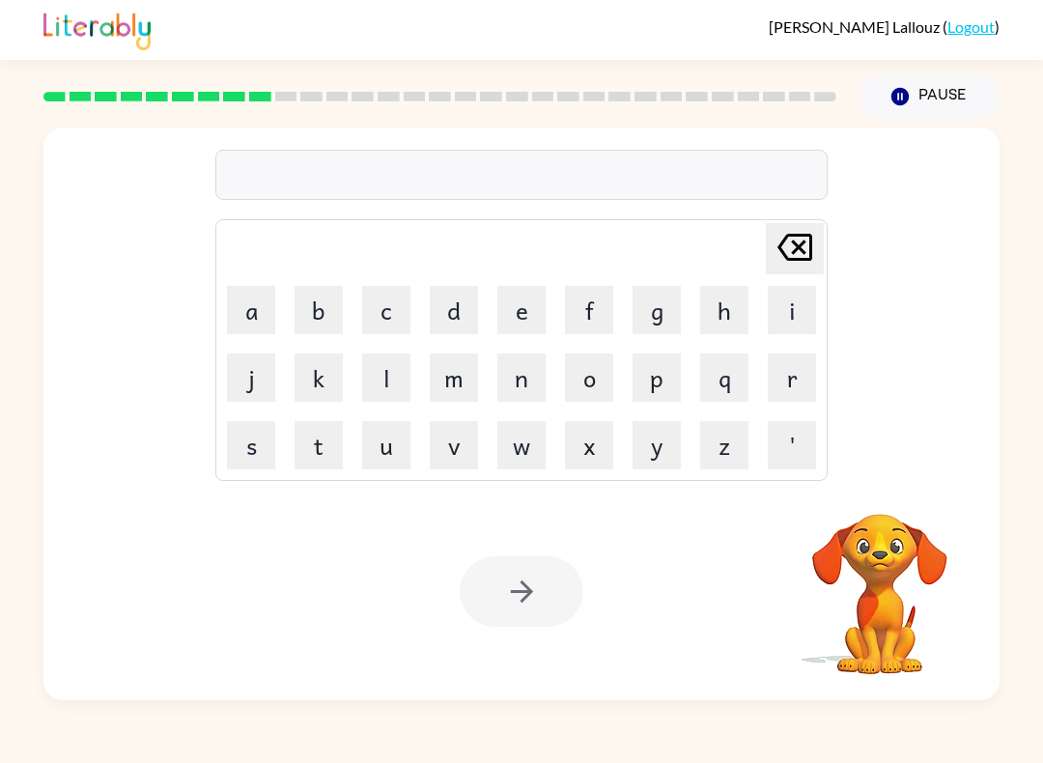
click at [653, 375] on button "p" at bounding box center [656, 377] width 48 height 48
click at [590, 394] on button "o" at bounding box center [589, 377] width 48 height 48
click at [767, 327] on button "i" at bounding box center [791, 310] width 48 height 48
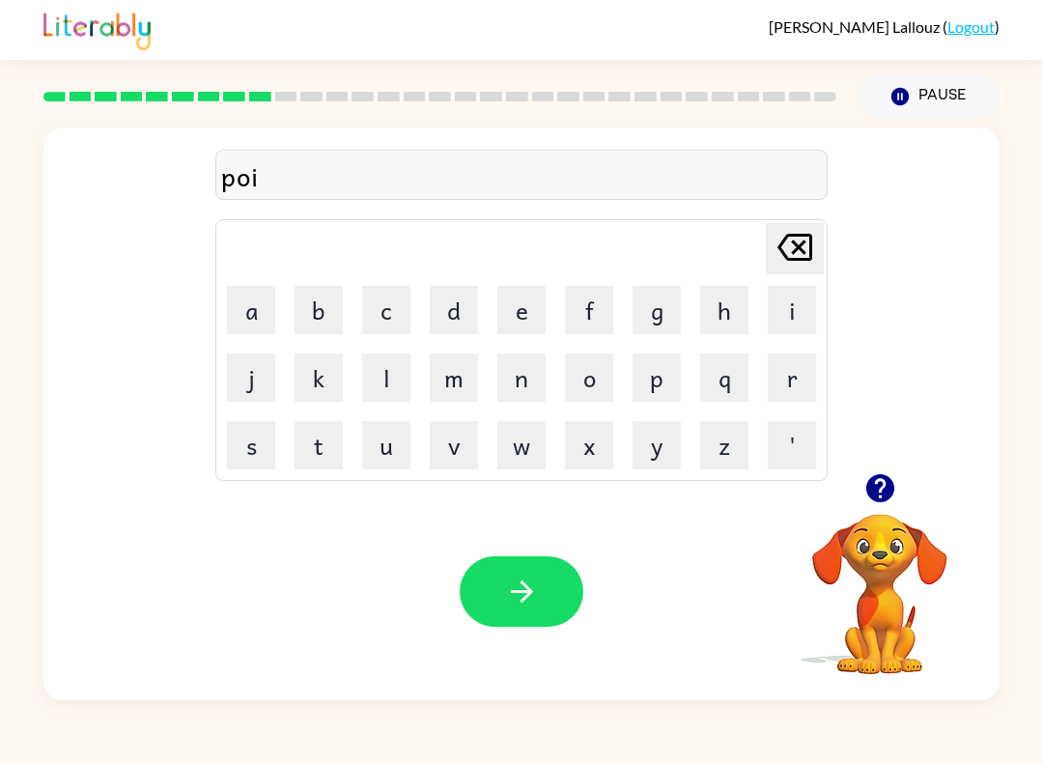
click at [327, 460] on button "t" at bounding box center [318, 445] width 48 height 48
click at [772, 445] on button "'" at bounding box center [791, 445] width 48 height 48
click at [261, 450] on button "s" at bounding box center [251, 445] width 48 height 48
click at [536, 597] on icon "button" at bounding box center [522, 591] width 34 height 34
click at [387, 446] on button "u" at bounding box center [386, 445] width 48 height 48
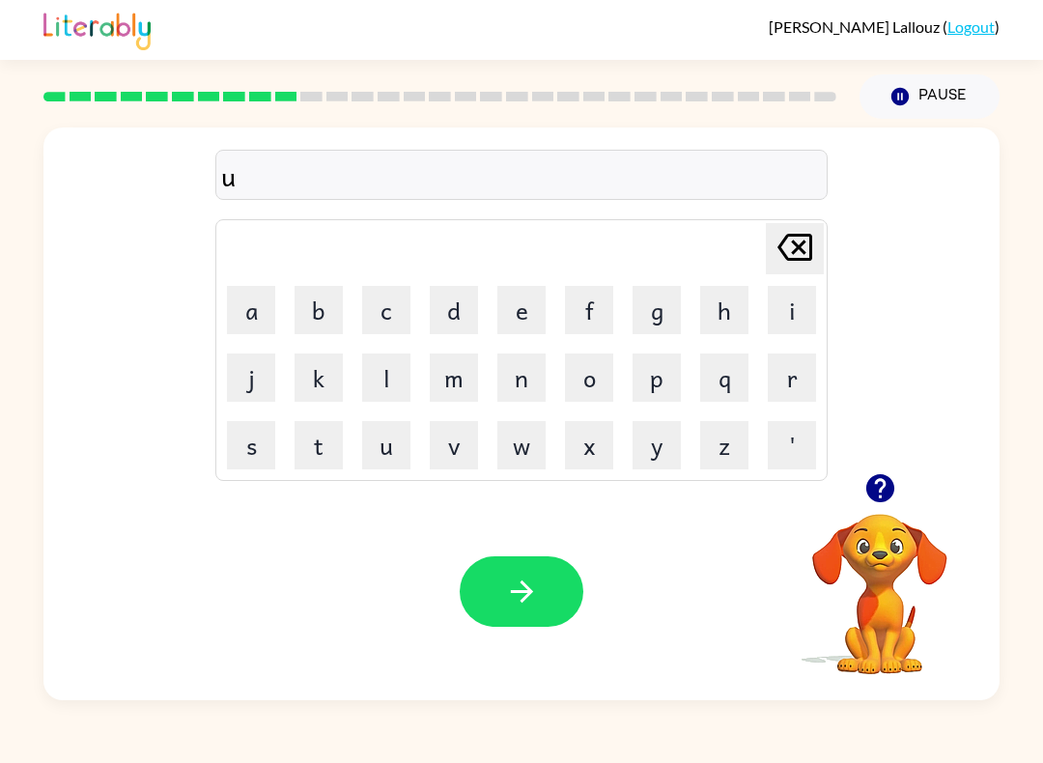
click at [499, 385] on button "n" at bounding box center [521, 377] width 48 height 48
click at [581, 380] on button "o" at bounding box center [589, 377] width 48 height 48
click at [785, 432] on button "'" at bounding box center [791, 445] width 48 height 48
click at [591, 324] on button "f" at bounding box center [589, 310] width 48 height 48
click at [390, 380] on button "l" at bounding box center [386, 377] width 48 height 48
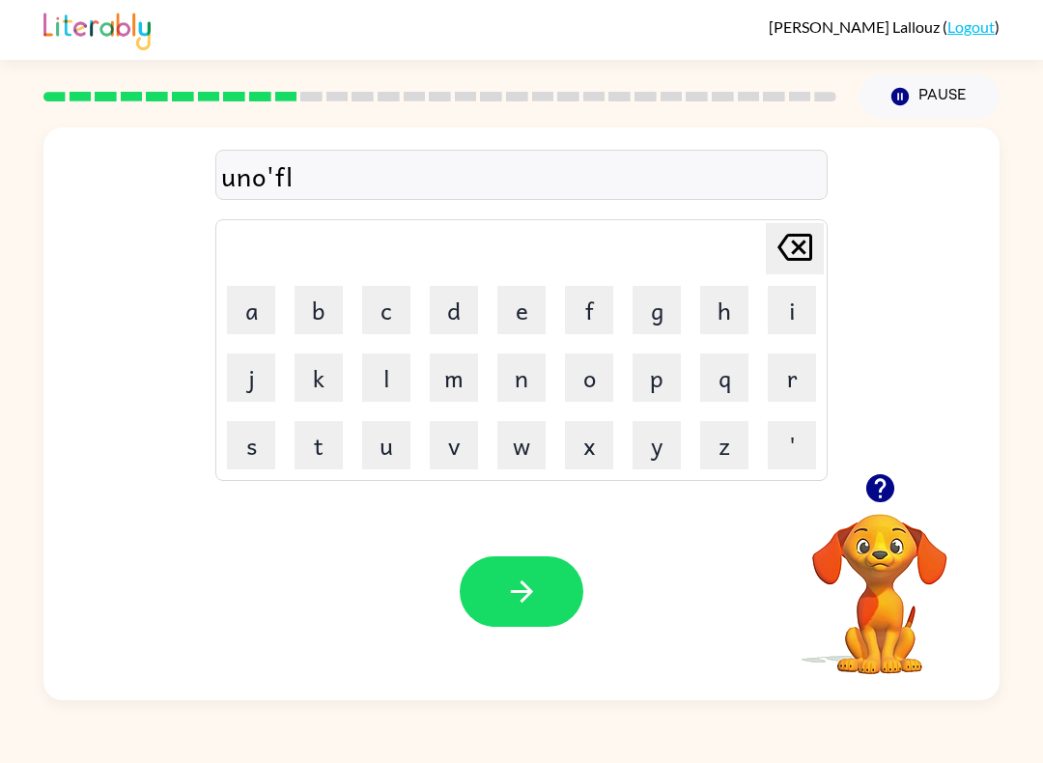
click at [528, 317] on button "e" at bounding box center [521, 310] width 48 height 48
click at [446, 320] on button "d" at bounding box center [454, 310] width 48 height 48
click at [524, 590] on icon "button" at bounding box center [522, 591] width 34 height 34
click at [458, 450] on button "v" at bounding box center [454, 445] width 48 height 48
click at [593, 376] on button "o" at bounding box center [589, 377] width 48 height 48
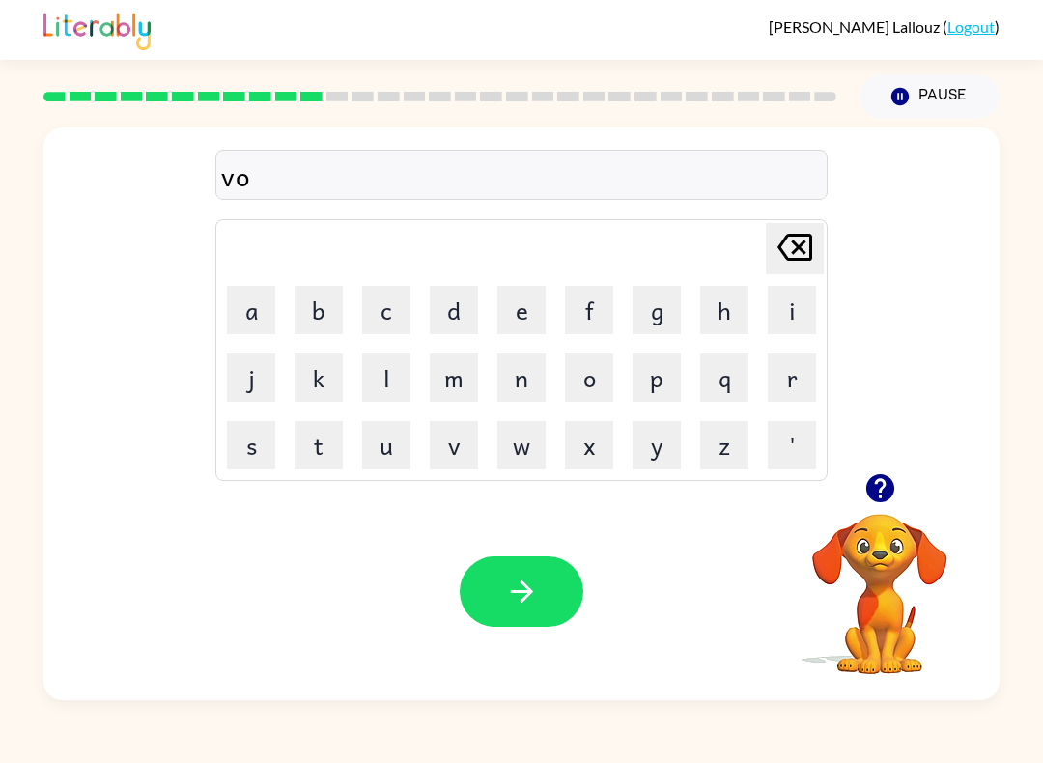
click at [306, 456] on button "t" at bounding box center [318, 445] width 48 height 48
click at [525, 333] on button "e" at bounding box center [521, 310] width 48 height 48
click at [480, 582] on button "button" at bounding box center [522, 591] width 124 height 70
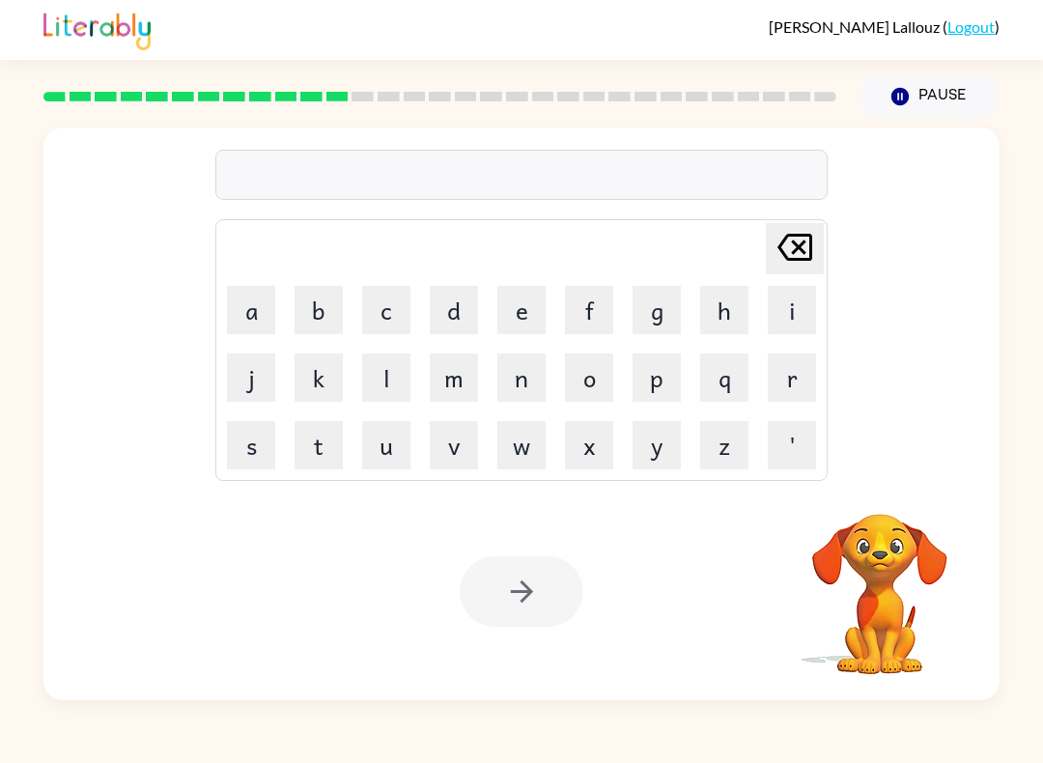
click at [432, 392] on button "m" at bounding box center [454, 377] width 48 height 48
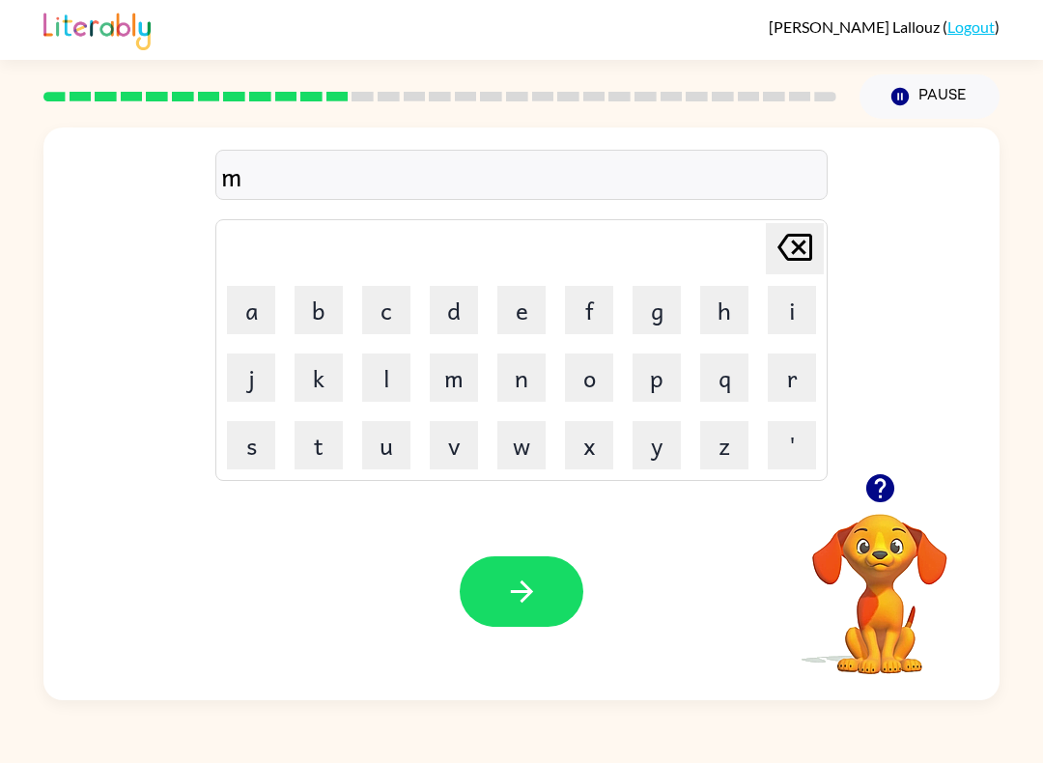
click at [259, 452] on button "s" at bounding box center [251, 445] width 48 height 48
click at [311, 455] on button "t" at bounding box center [318, 445] width 48 height 48
click at [259, 303] on button "a" at bounding box center [251, 310] width 48 height 48
click at [380, 308] on button "c" at bounding box center [386, 310] width 48 height 48
click at [312, 361] on button "k" at bounding box center [318, 377] width 48 height 48
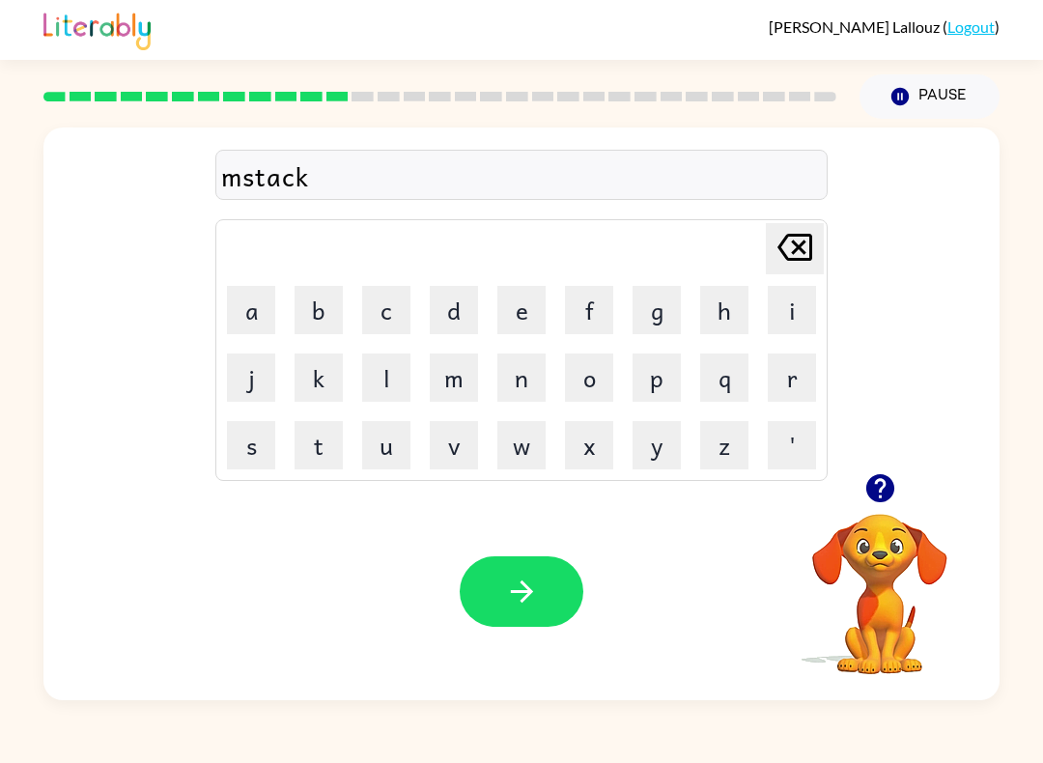
click at [494, 574] on button "button" at bounding box center [522, 591] width 124 height 70
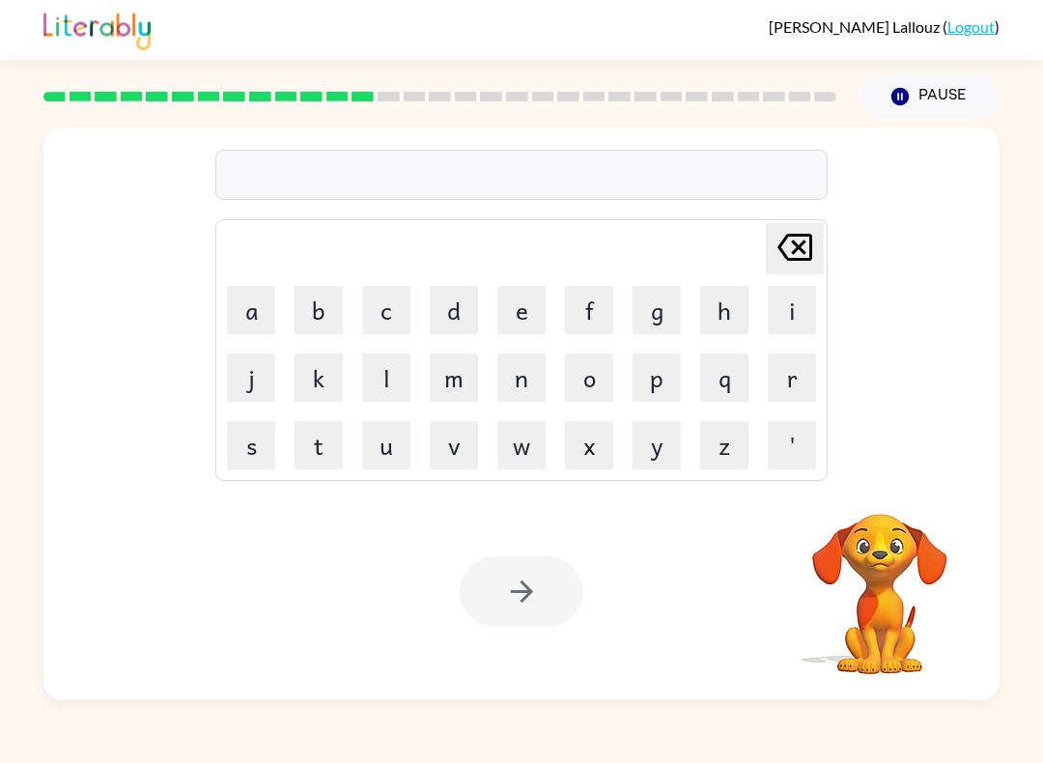
click at [302, 385] on button "k" at bounding box center [318, 377] width 48 height 48
click at [777, 319] on button "i" at bounding box center [791, 310] width 48 height 48
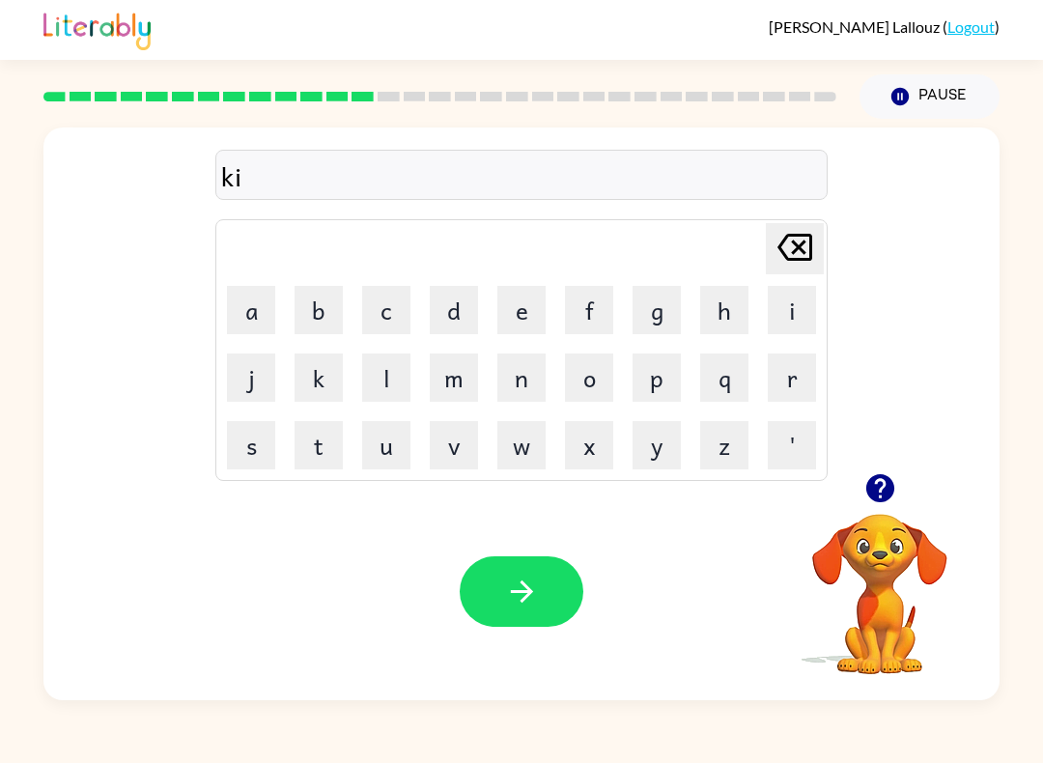
click at [512, 387] on button "n" at bounding box center [521, 377] width 48 height 48
click at [519, 313] on button "e" at bounding box center [521, 310] width 48 height 48
click at [456, 317] on button "d" at bounding box center [454, 310] width 48 height 48
click at [378, 376] on button "l" at bounding box center [386, 377] width 48 height 48
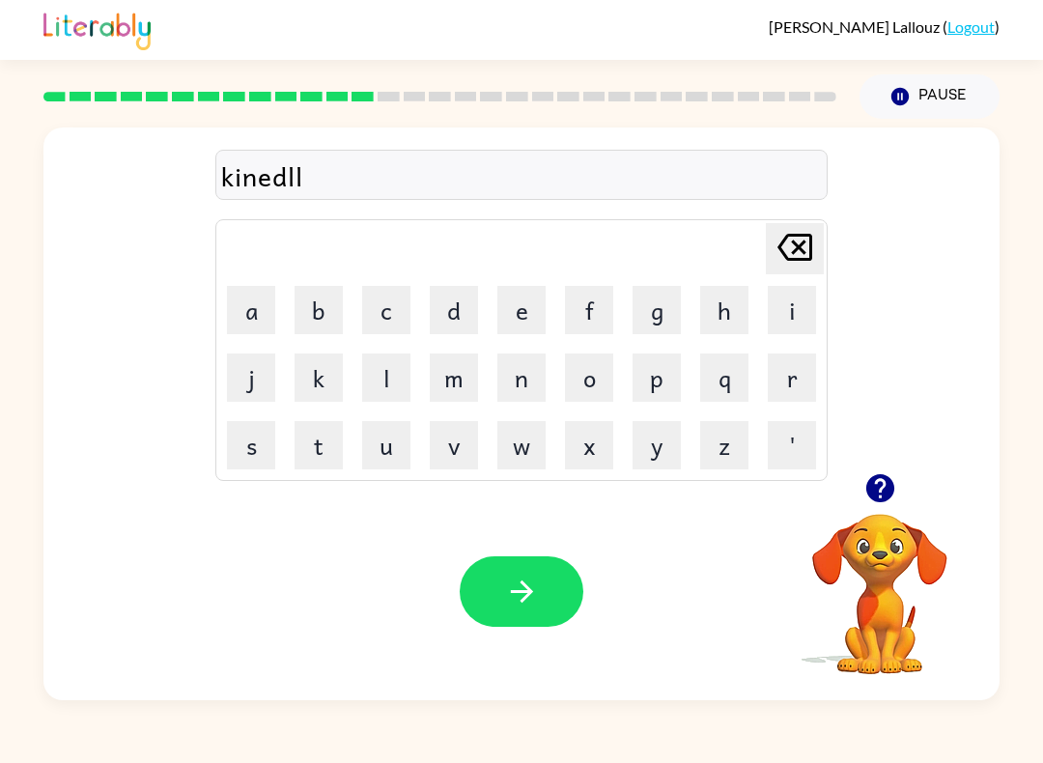
click at [648, 448] on button "y" at bounding box center [656, 445] width 48 height 48
click at [526, 575] on icon "button" at bounding box center [522, 591] width 34 height 34
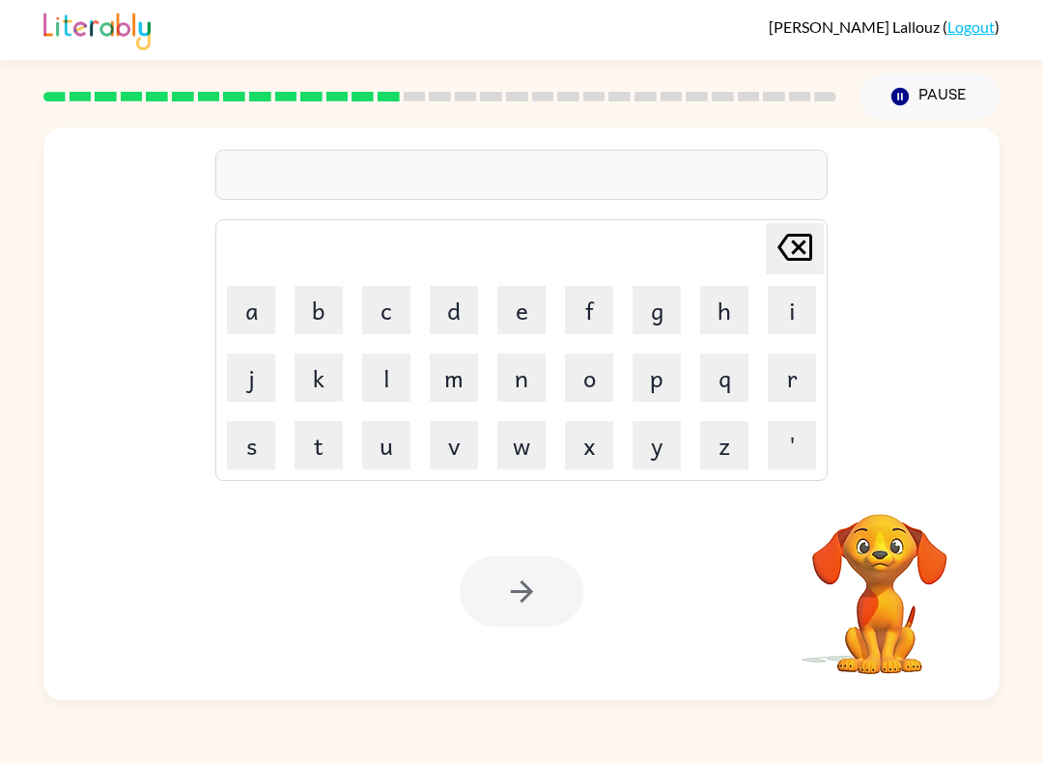
click at [456, 318] on button "d" at bounding box center [454, 310] width 48 height 48
click at [399, 384] on button "l" at bounding box center [386, 377] width 48 height 48
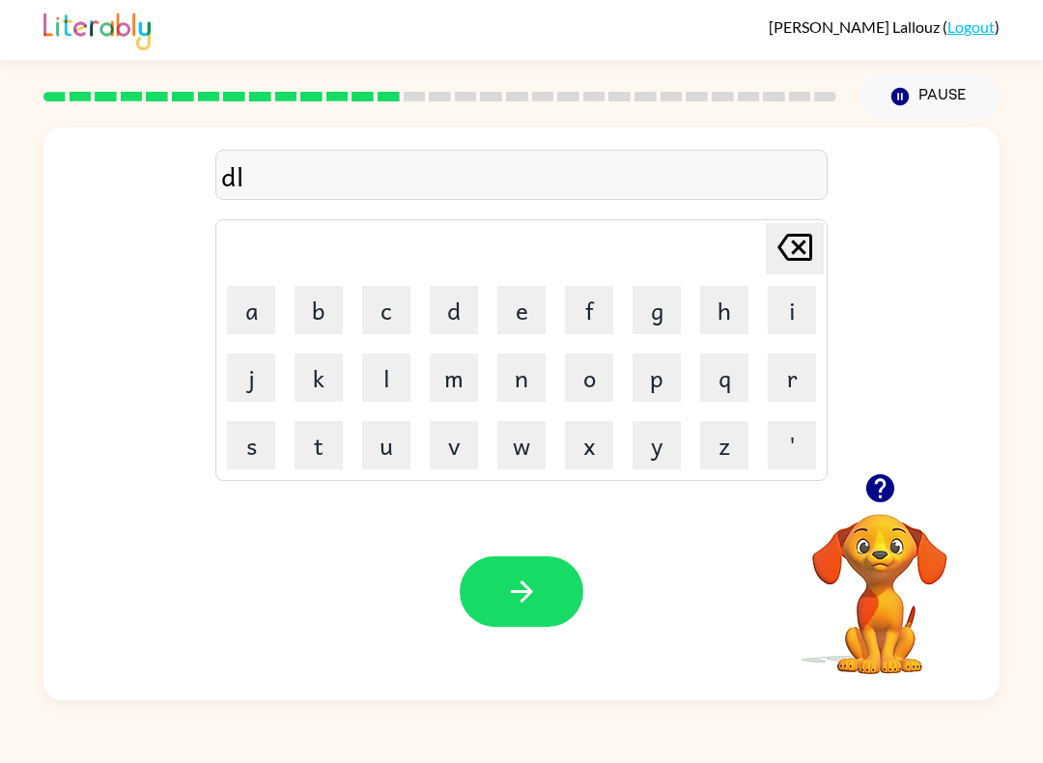
click at [398, 383] on button "l" at bounding box center [386, 377] width 48 height 48
click at [512, 443] on button "w" at bounding box center [521, 445] width 48 height 48
click at [251, 311] on button "a" at bounding box center [251, 310] width 48 height 48
click at [650, 450] on button "y" at bounding box center [656, 445] width 48 height 48
click at [488, 577] on button "button" at bounding box center [522, 591] width 124 height 70
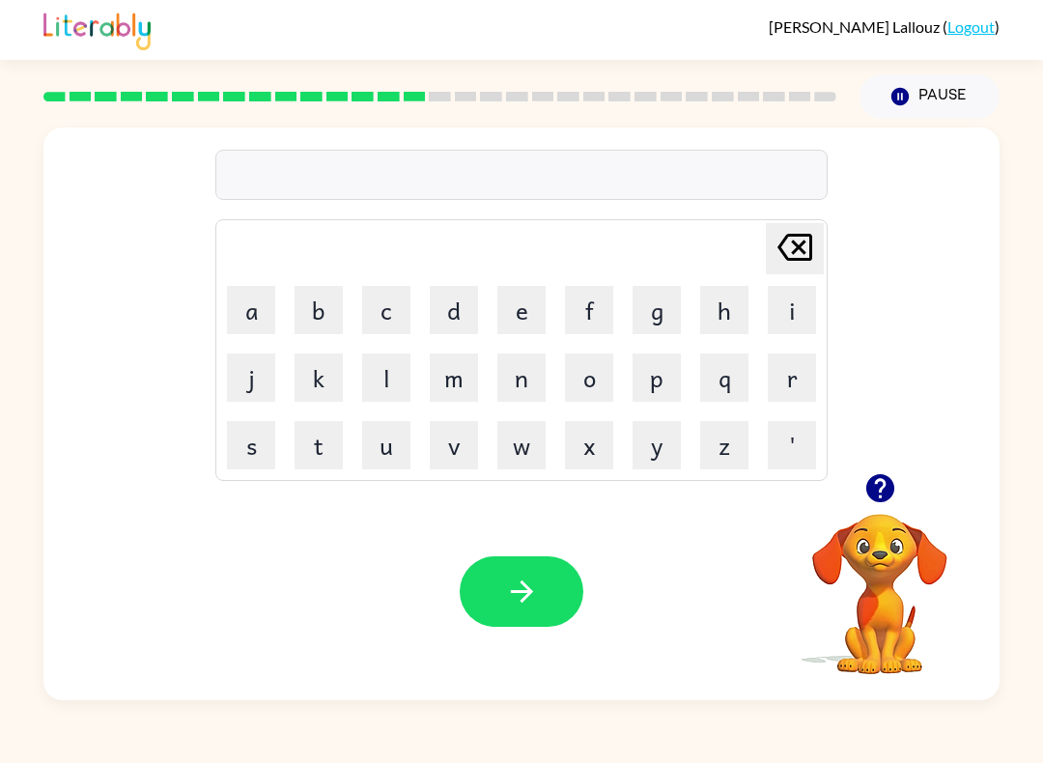
click at [576, 391] on button "o" at bounding box center [589, 377] width 48 height 48
click at [776, 381] on button "r" at bounding box center [791, 377] width 48 height 48
click at [518, 568] on button "button" at bounding box center [522, 591] width 124 height 70
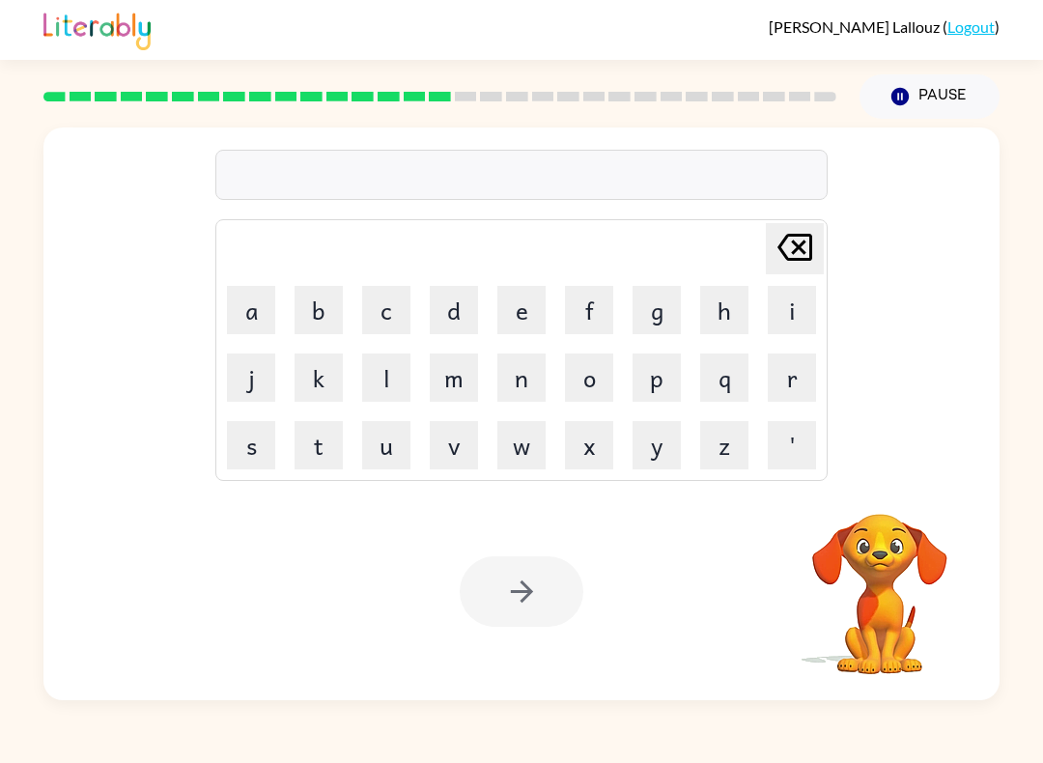
click at [741, 440] on button "z" at bounding box center [724, 445] width 48 height 48
click at [790, 318] on button "i" at bounding box center [791, 310] width 48 height 48
click at [655, 384] on button "p" at bounding box center [656, 377] width 48 height 48
click at [520, 593] on div at bounding box center [522, 591] width 124 height 70
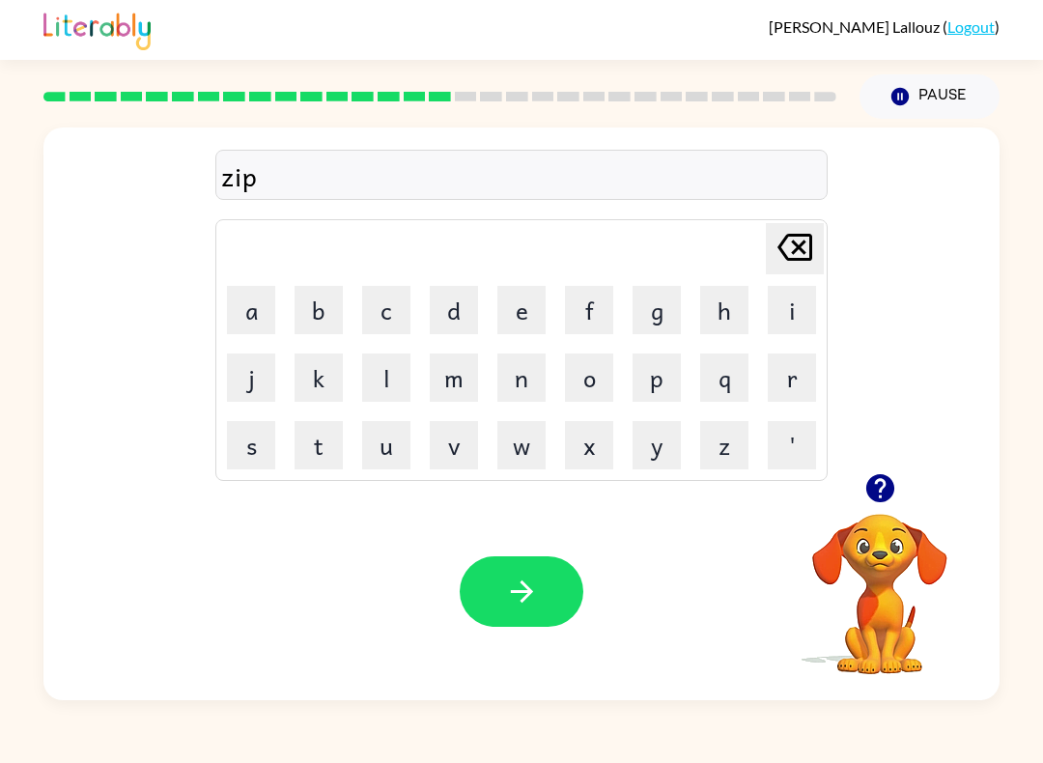
click at [544, 577] on button "button" at bounding box center [522, 591] width 124 height 70
click at [786, 384] on button "r" at bounding box center [791, 377] width 48 height 48
click at [583, 371] on button "o" at bounding box center [589, 377] width 48 height 48
click at [654, 372] on button "p" at bounding box center [656, 377] width 48 height 48
click at [764, 314] on td "i" at bounding box center [792, 310] width 66 height 66
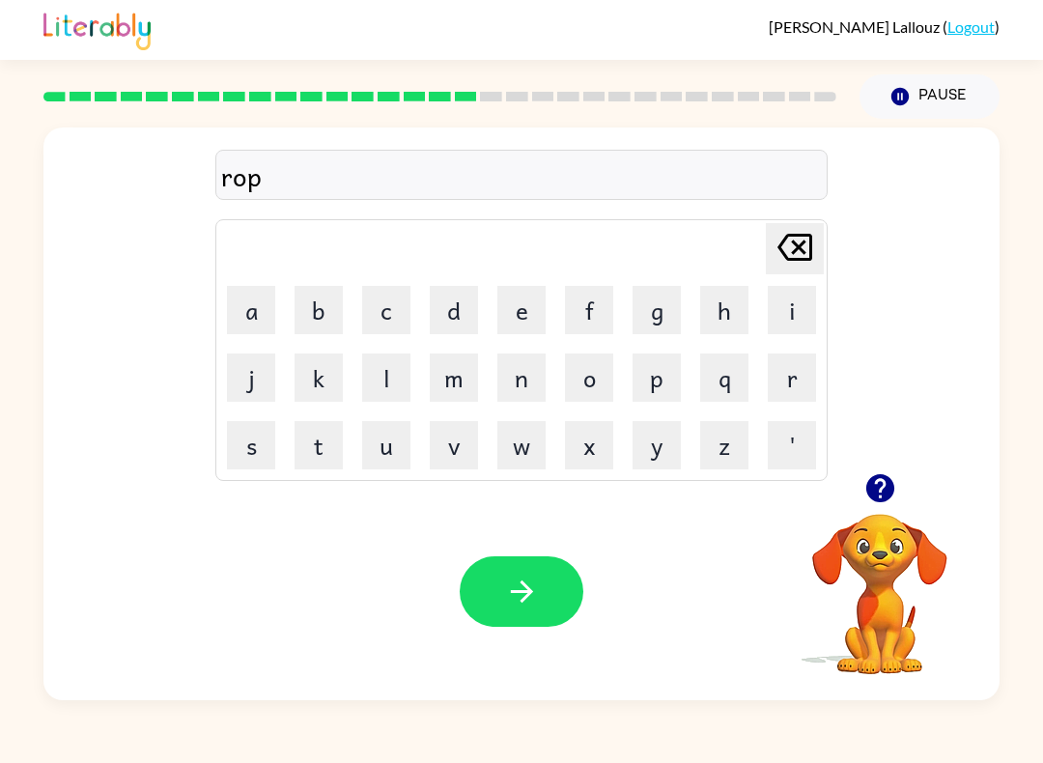
click at [792, 303] on button "i" at bounding box center [791, 310] width 48 height 48
click at [516, 380] on button "n" at bounding box center [521, 377] width 48 height 48
click at [890, 101] on icon "Pause" at bounding box center [899, 96] width 21 height 21
